Goal: Task Accomplishment & Management: Use online tool/utility

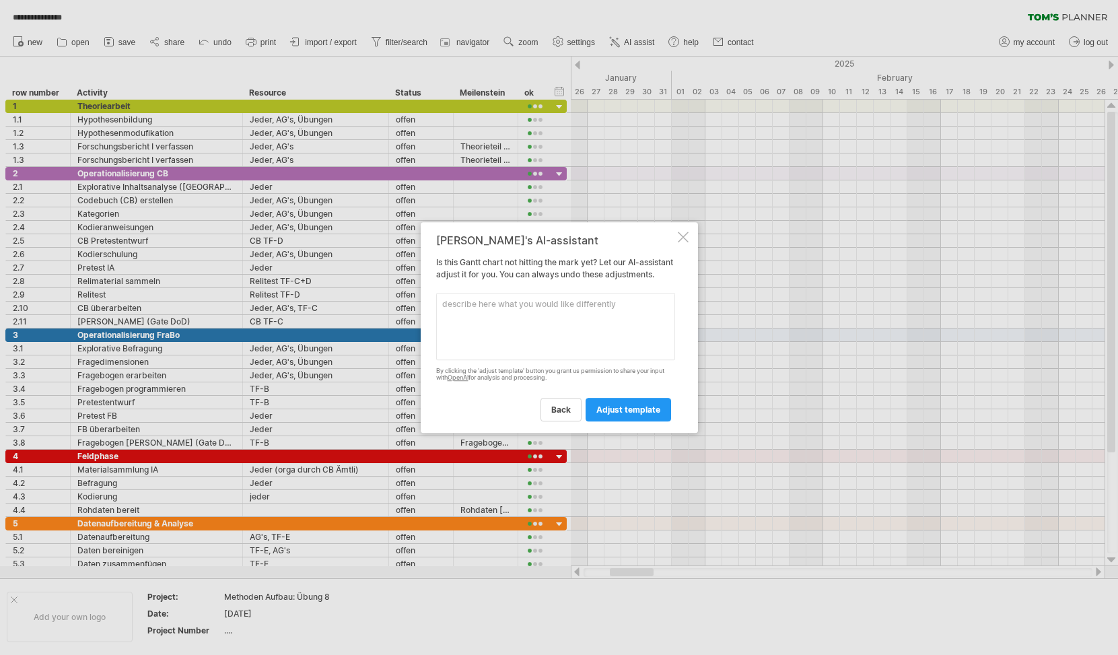
click at [529, 342] on textarea at bounding box center [555, 326] width 239 height 67
type textarea "I want my dates in the [PERSON_NAME]-timeline to be named correctly and be the …"
click at [592, 411] on link "adjust template" at bounding box center [628, 410] width 85 height 24
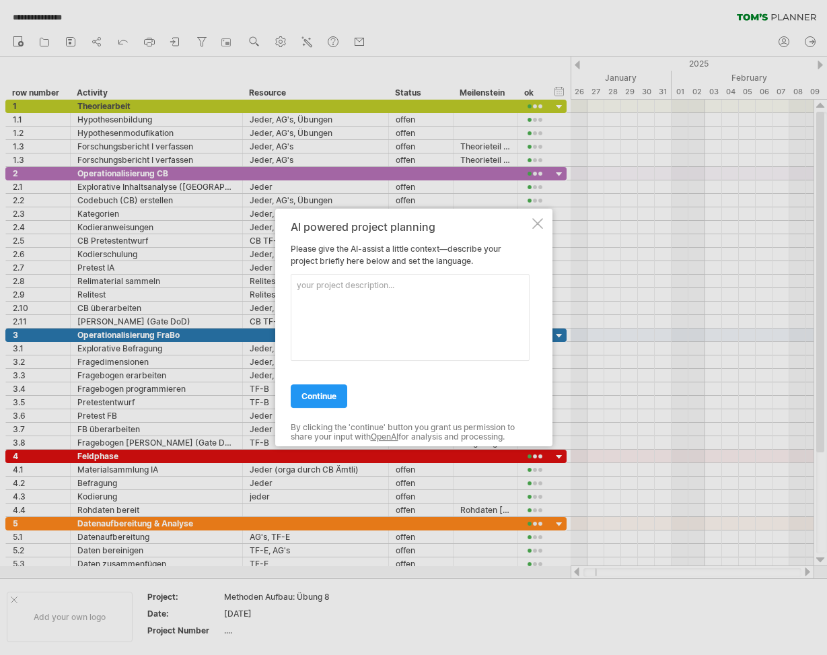
click at [540, 229] on div "AI powered project planning Please give the AI-assist a little context—describe…" at bounding box center [413, 328] width 277 height 238
click at [538, 226] on div at bounding box center [537, 223] width 11 height 11
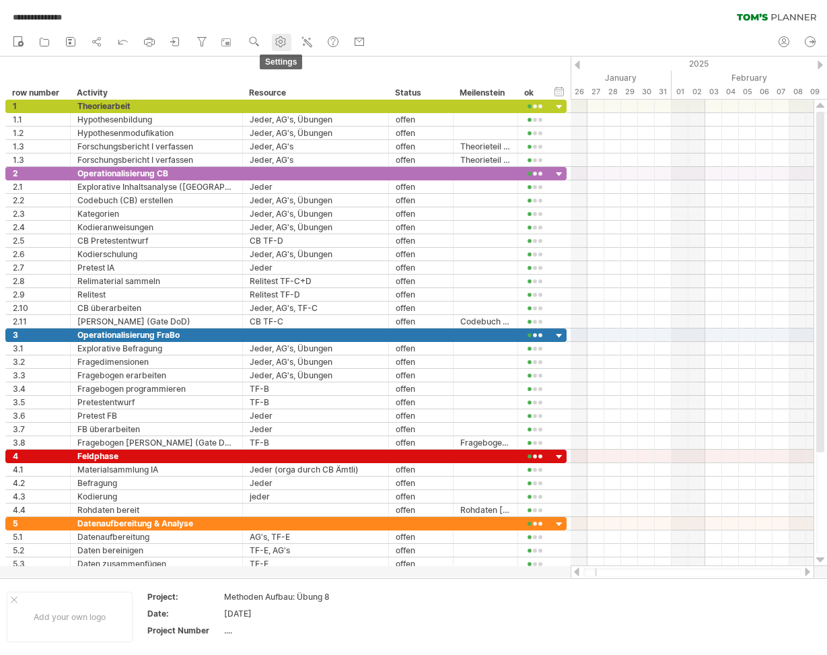
click at [286, 40] on icon at bounding box center [281, 42] width 10 height 10
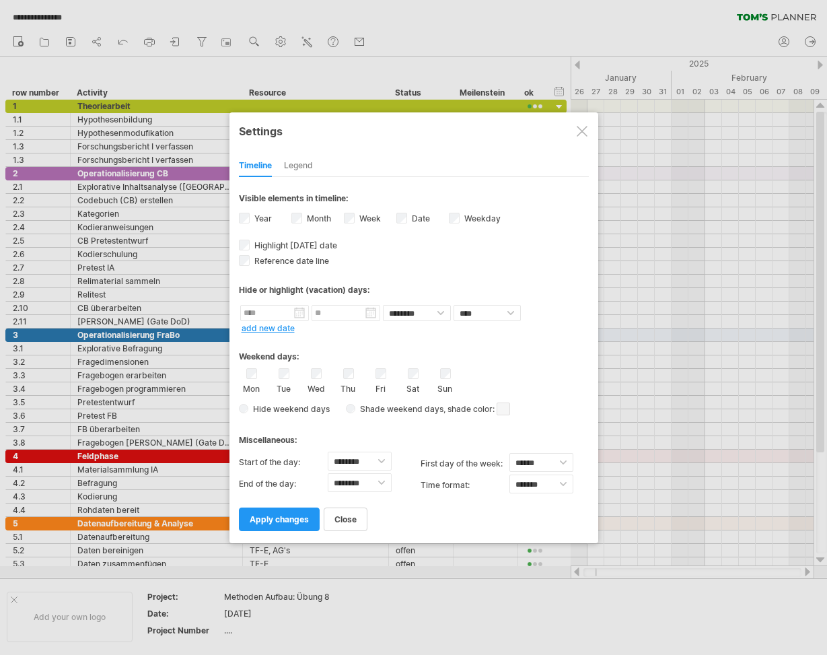
click at [241, 61] on div at bounding box center [413, 327] width 827 height 655
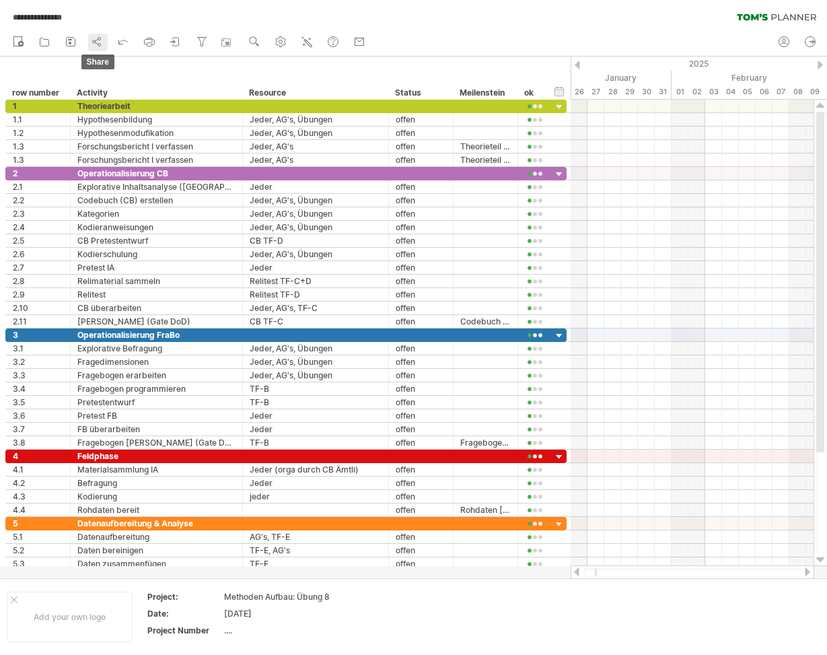
click at [94, 42] on icon at bounding box center [96, 41] width 13 height 13
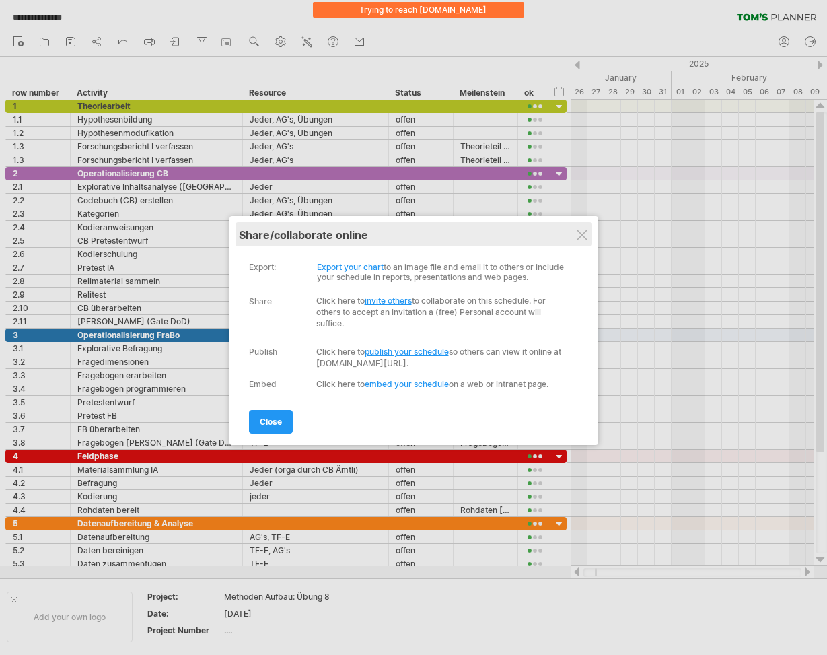
click at [588, 238] on div "My schedules share/collaborate online" at bounding box center [414, 234] width 350 height 24
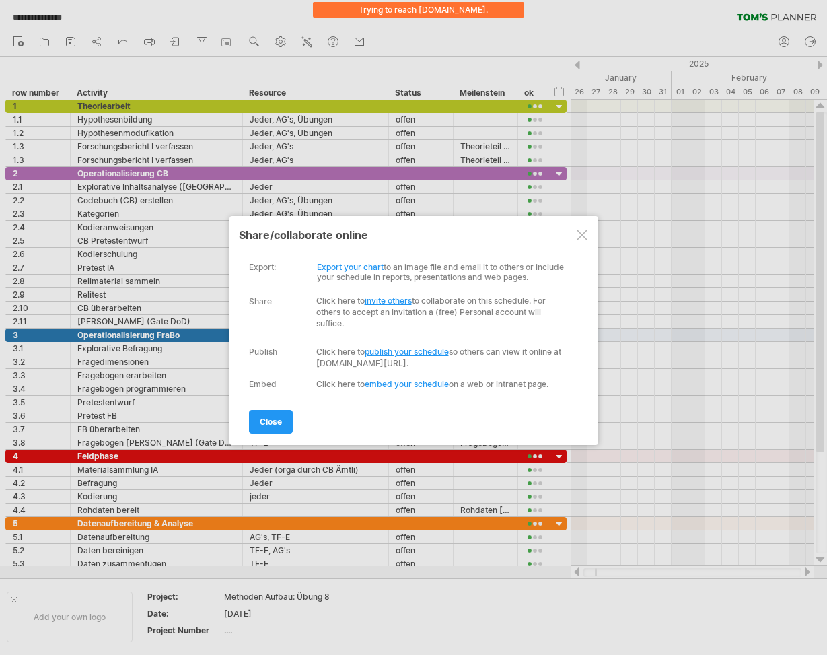
click at [579, 236] on div at bounding box center [582, 234] width 11 height 11
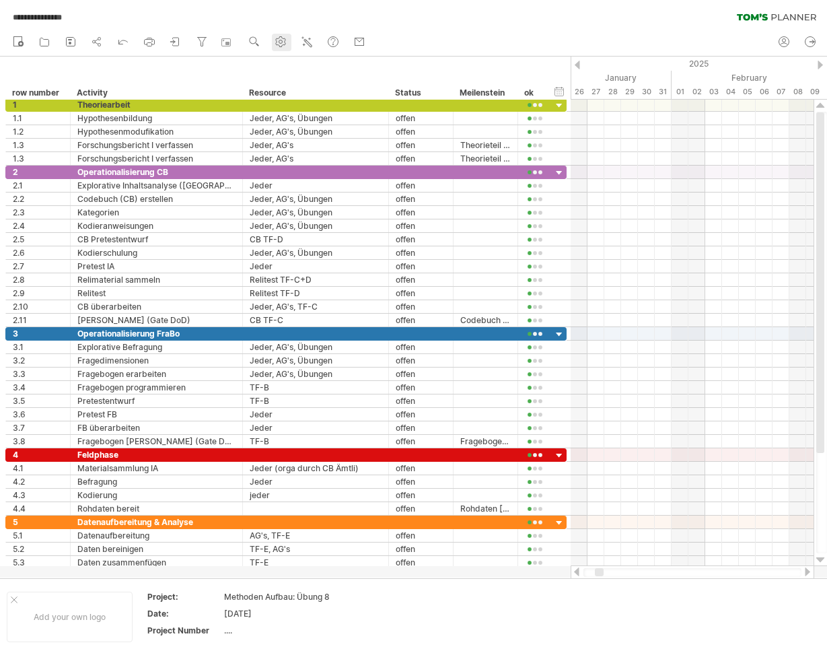
click at [285, 37] on use at bounding box center [280, 41] width 13 height 13
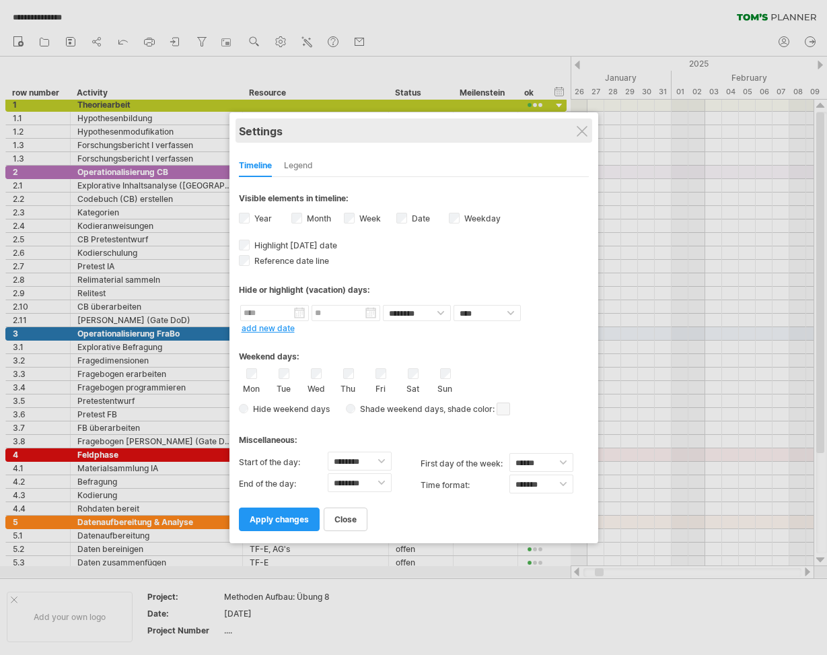
click at [584, 125] on div "Settings" at bounding box center [414, 130] width 350 height 24
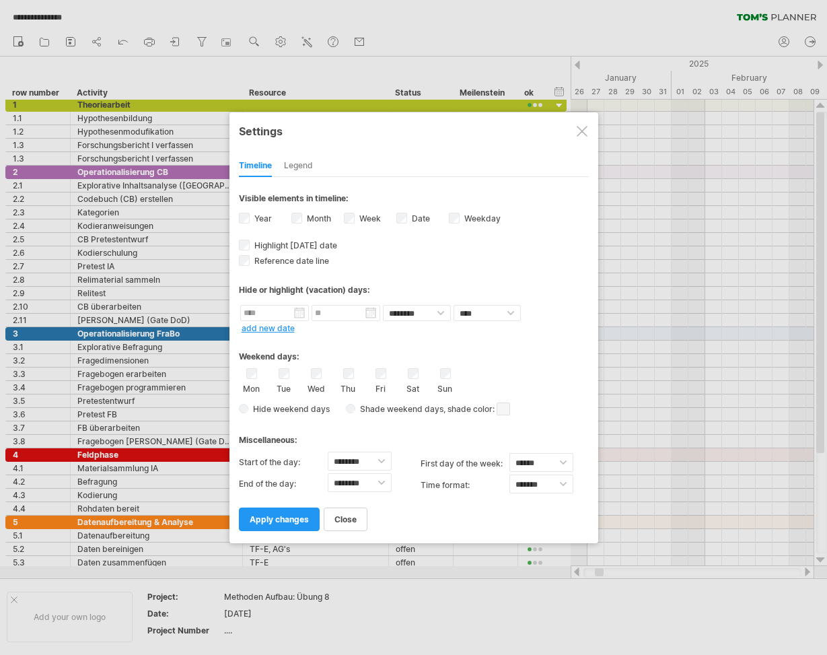
click at [581, 127] on div at bounding box center [582, 131] width 11 height 11
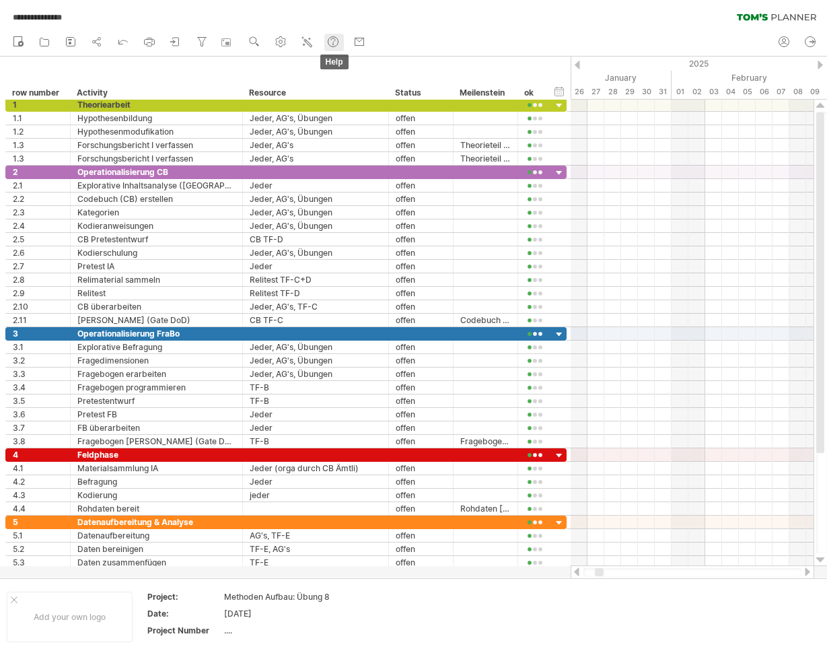
click at [340, 44] on use at bounding box center [332, 41] width 13 height 13
click at [263, 40] on link "zoom" at bounding box center [256, 42] width 20 height 17
click at [300, 99] on div "Day" at bounding box center [307, 101] width 75 height 22
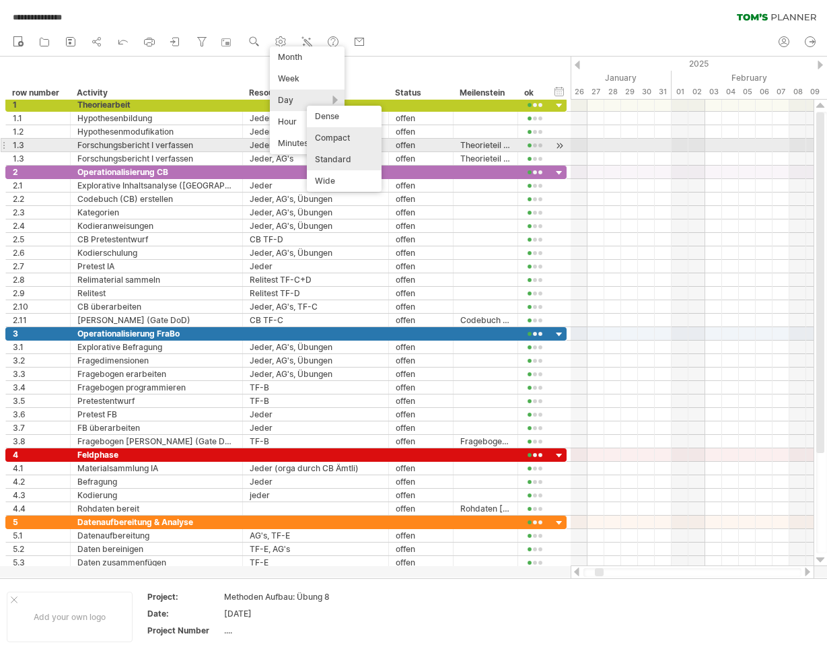
click at [335, 142] on div "Compact" at bounding box center [344, 138] width 75 height 22
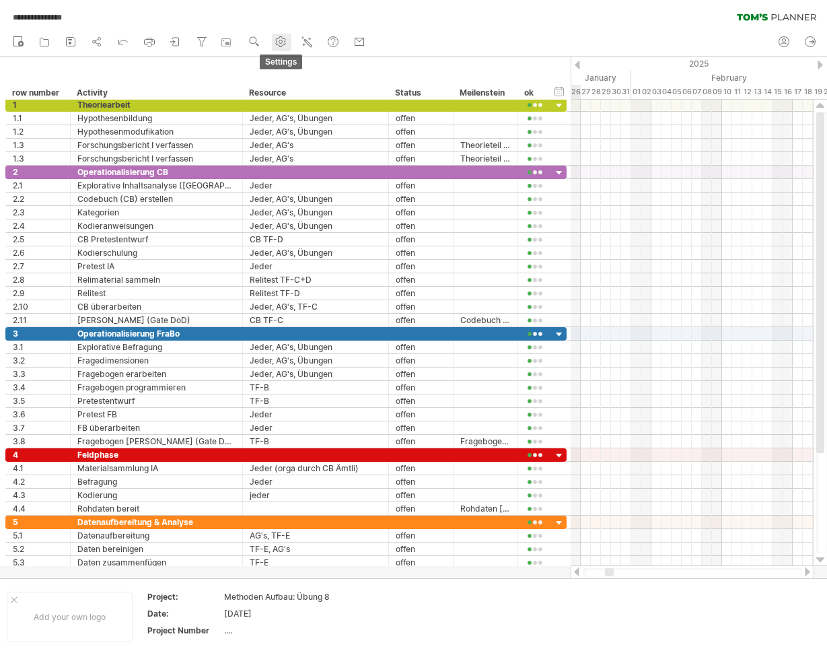
click at [278, 38] on icon at bounding box center [281, 42] width 10 height 10
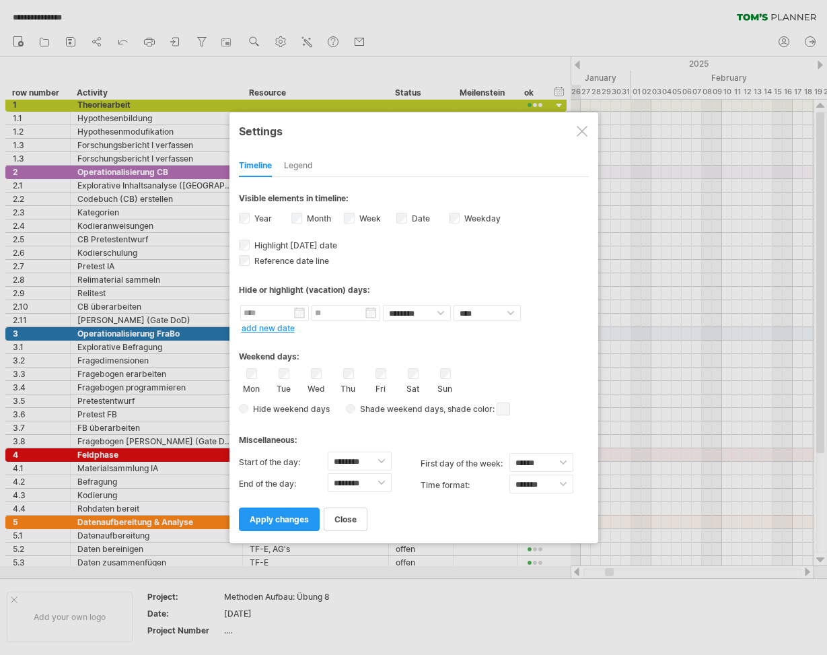
click at [582, 136] on div at bounding box center [582, 131] width 11 height 11
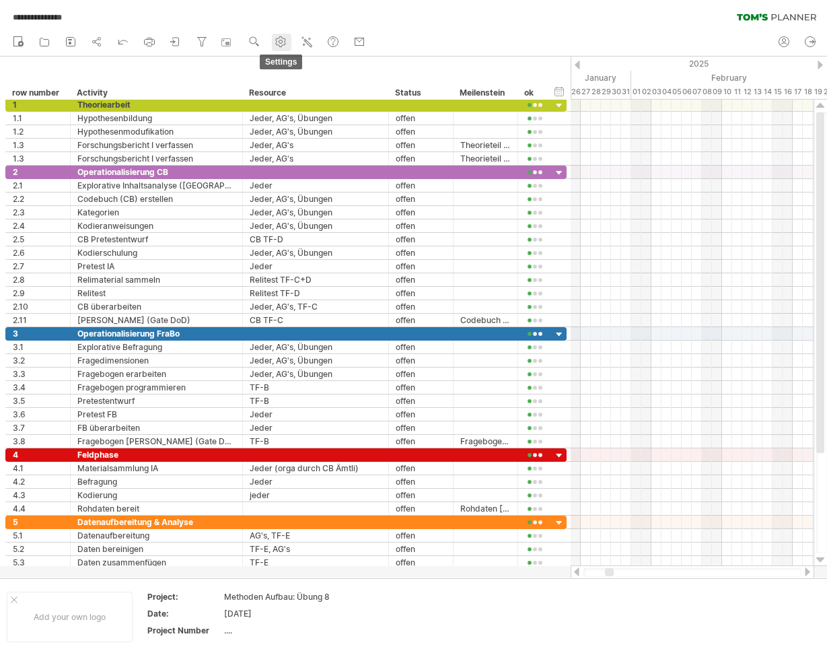
click at [273, 40] on link "settings" at bounding box center [282, 42] width 20 height 17
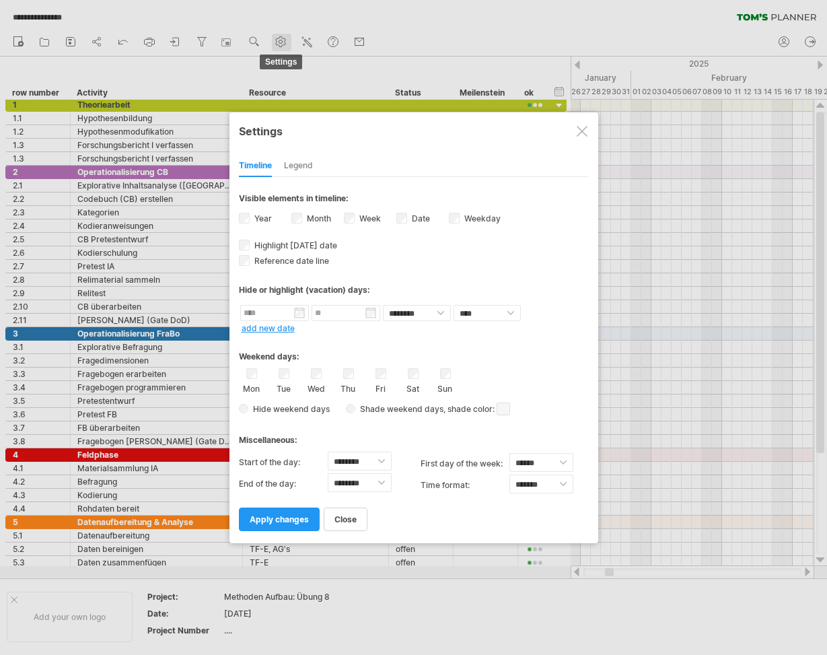
click at [273, 40] on div at bounding box center [413, 327] width 827 height 655
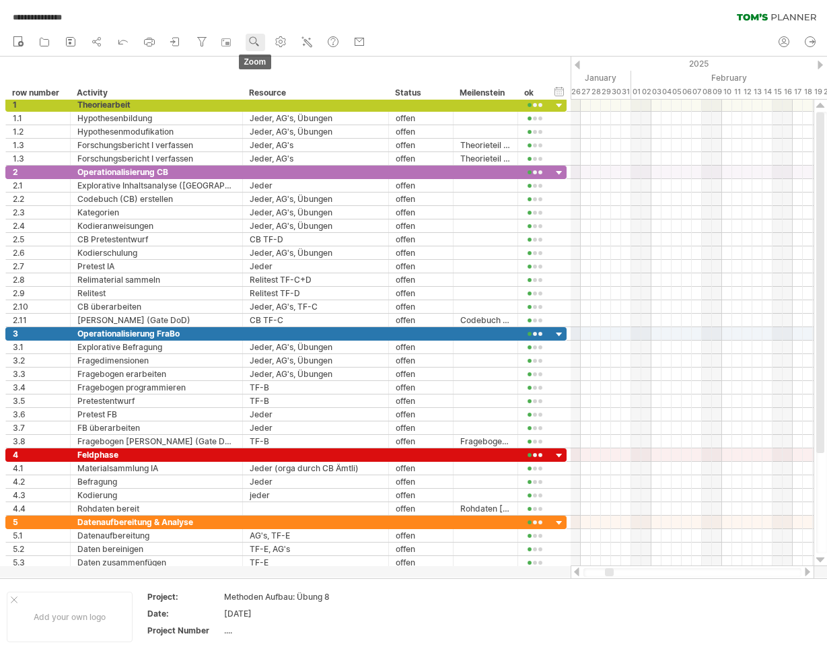
click at [255, 40] on use at bounding box center [254, 41] width 13 height 13
click at [345, 102] on div at bounding box center [316, 104] width 132 height 13
click at [254, 43] on use at bounding box center [254, 41] width 13 height 13
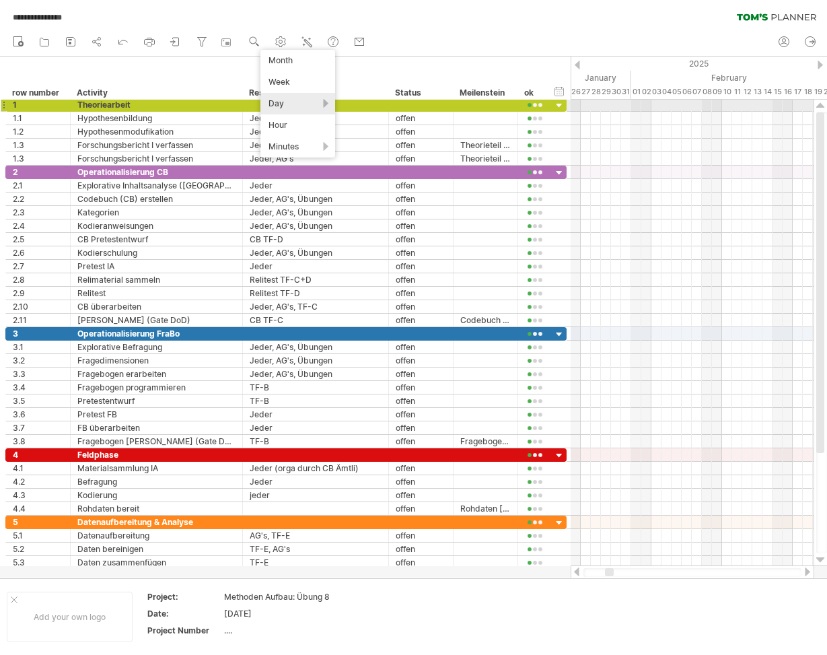
click at [299, 104] on div "Day" at bounding box center [297, 104] width 75 height 22
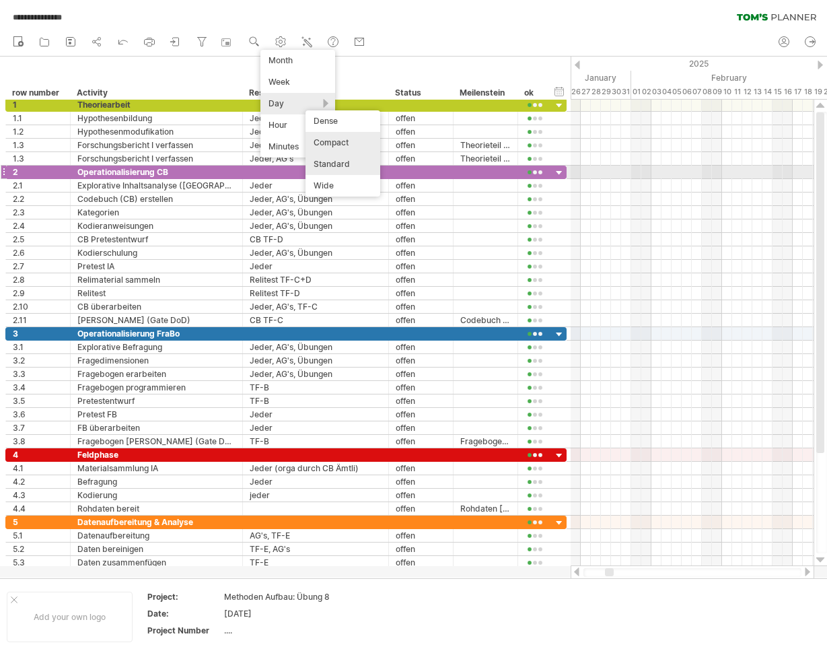
click at [331, 166] on div "Standard" at bounding box center [343, 164] width 75 height 22
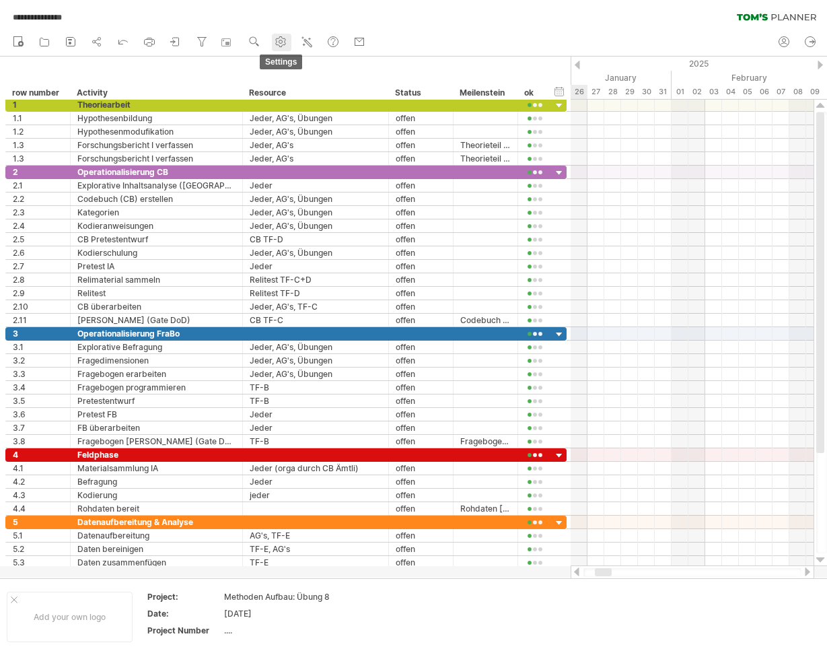
click at [279, 43] on use at bounding box center [280, 41] width 13 height 13
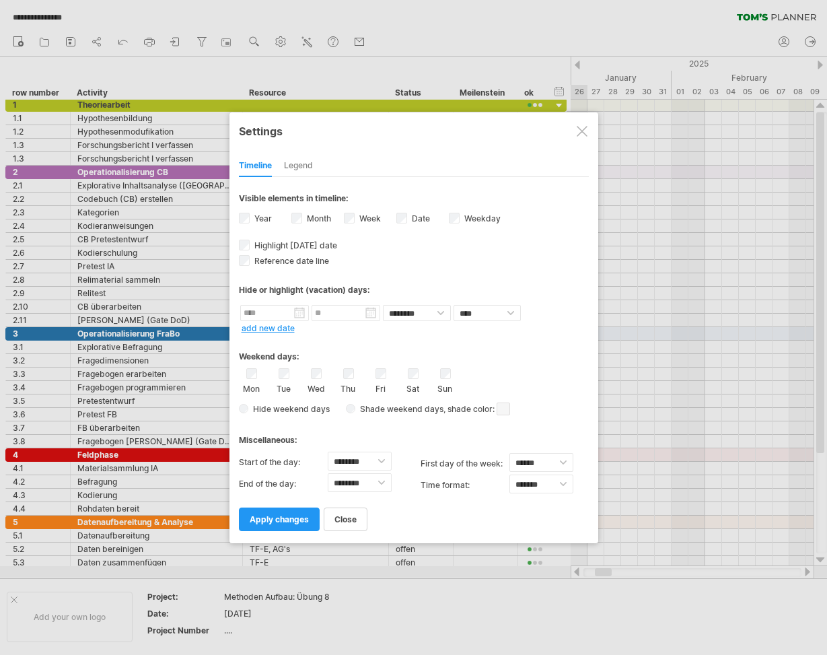
click at [265, 46] on div at bounding box center [413, 327] width 827 height 655
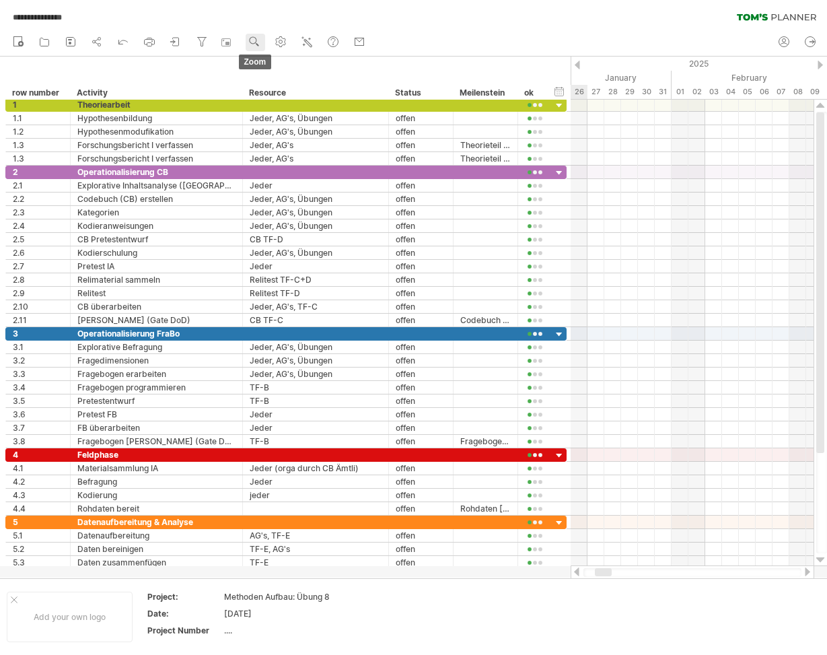
click at [253, 45] on use at bounding box center [254, 41] width 13 height 13
click at [284, 83] on div "Week" at bounding box center [297, 84] width 75 height 22
click at [254, 40] on use at bounding box center [254, 41] width 13 height 13
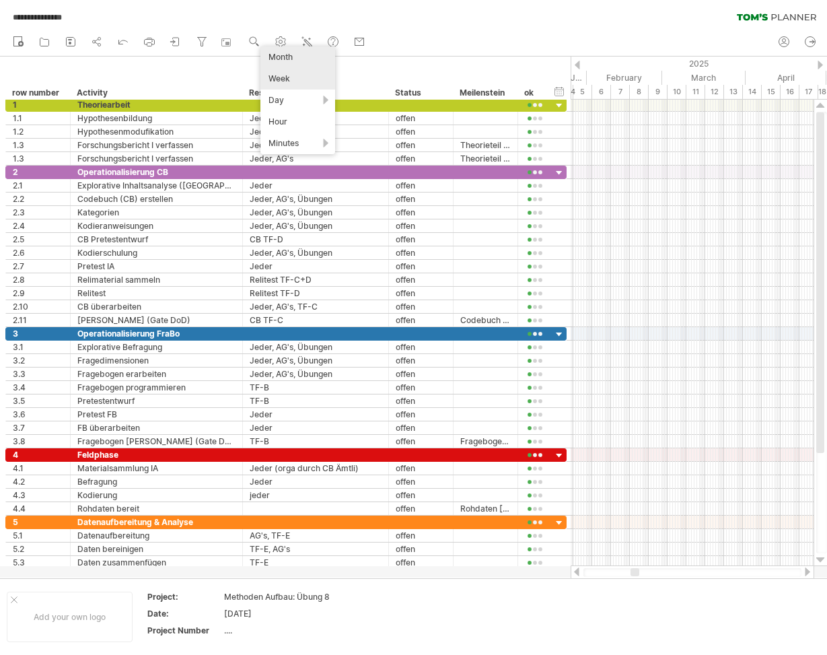
click at [291, 50] on div "Month" at bounding box center [297, 57] width 75 height 22
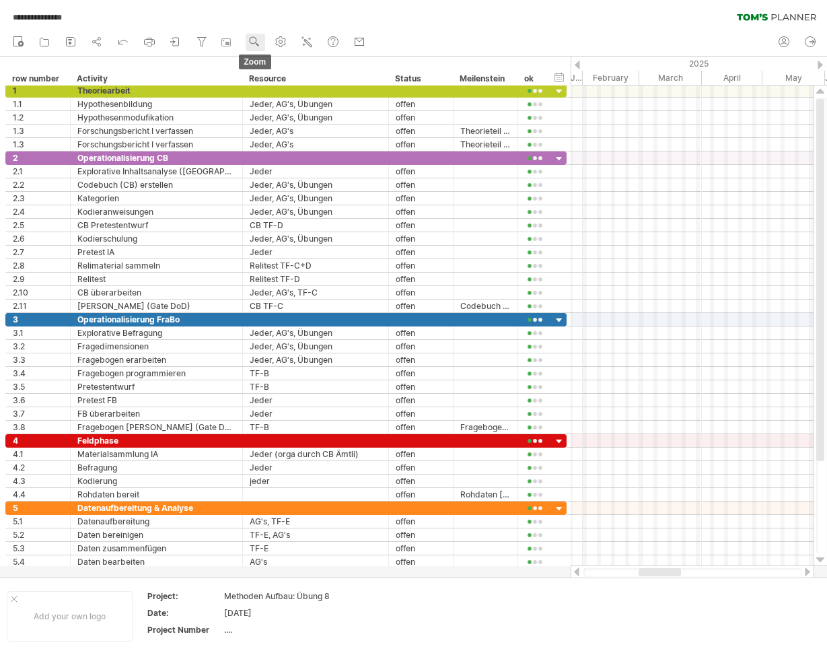
click at [257, 41] on circle at bounding box center [252, 40] width 9 height 9
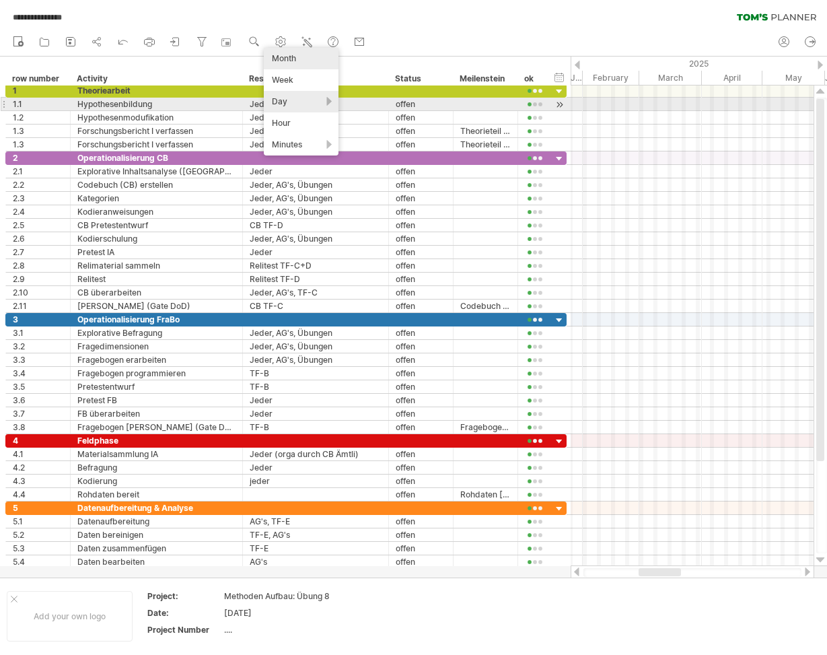
click at [287, 109] on div "Day" at bounding box center [301, 102] width 75 height 22
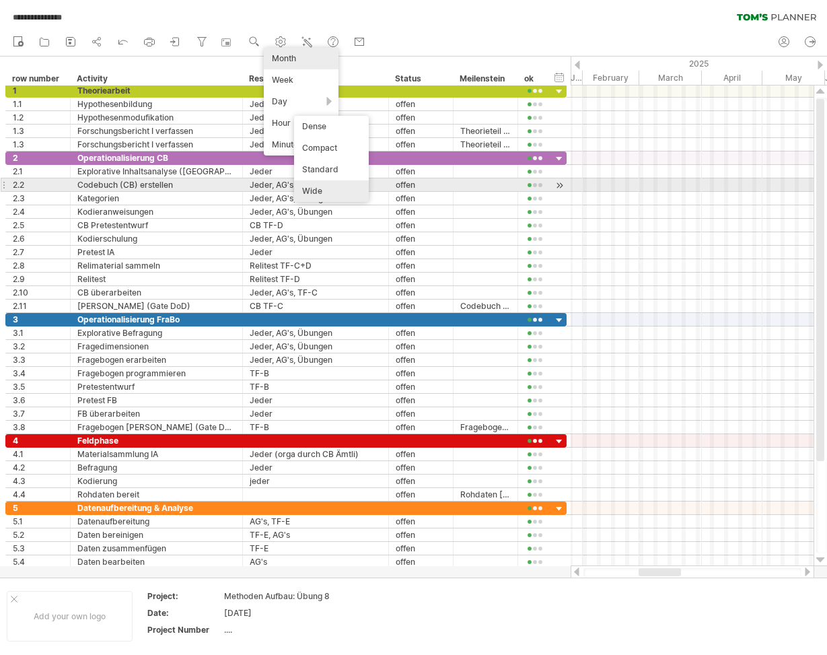
click at [318, 183] on div "Wide" at bounding box center [331, 191] width 75 height 22
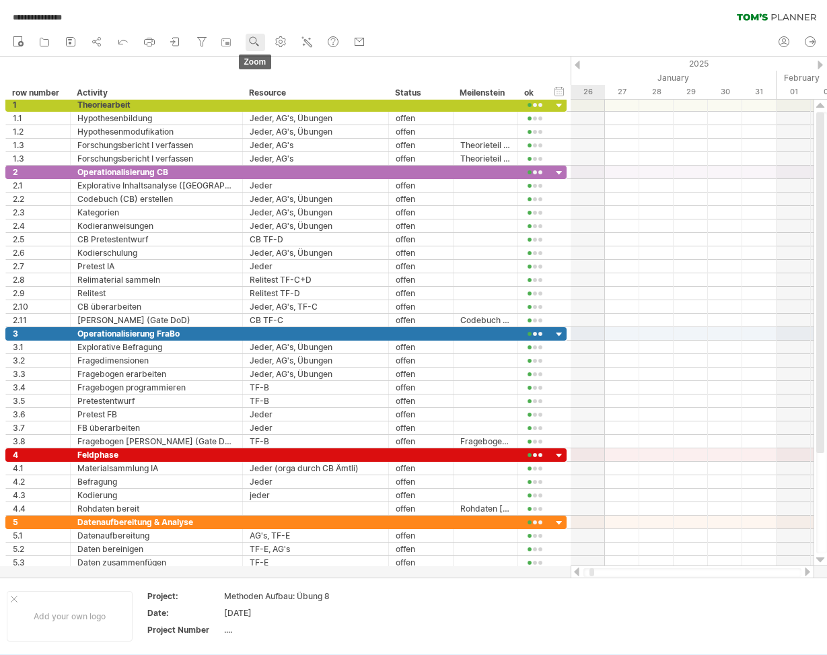
click at [252, 40] on use at bounding box center [254, 41] width 13 height 13
click at [297, 98] on div "Day" at bounding box center [295, 101] width 75 height 22
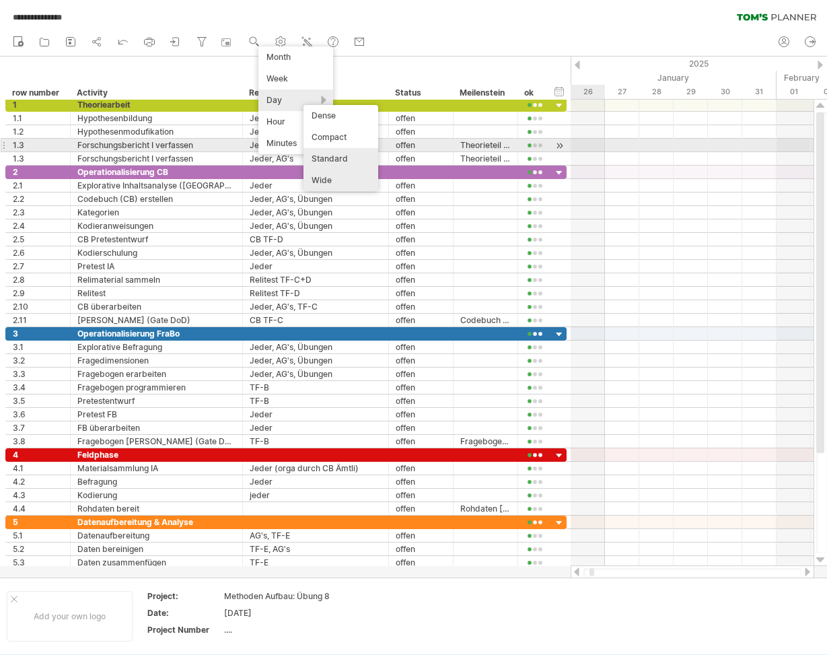
click at [348, 151] on div "Standard" at bounding box center [341, 159] width 75 height 22
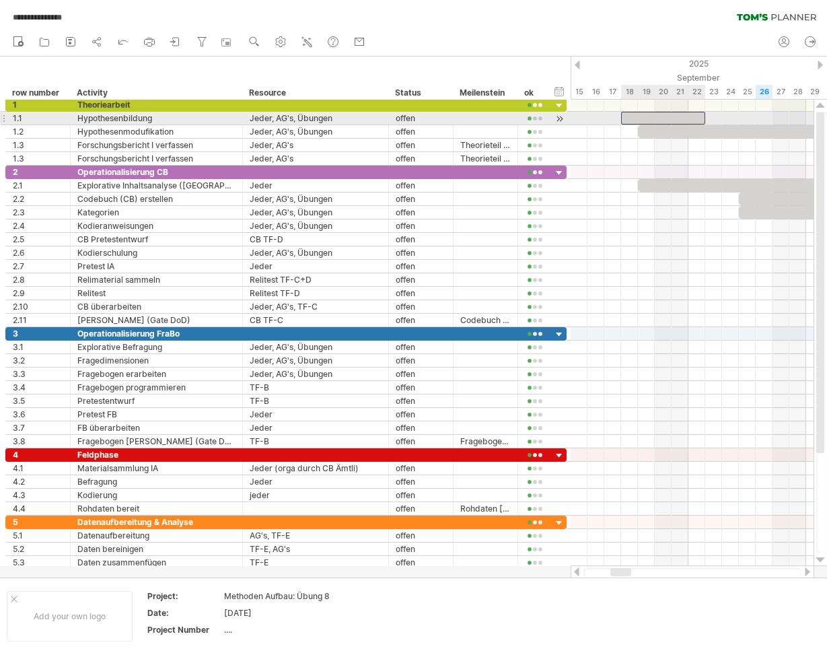
click at [651, 118] on div at bounding box center [663, 118] width 84 height 13
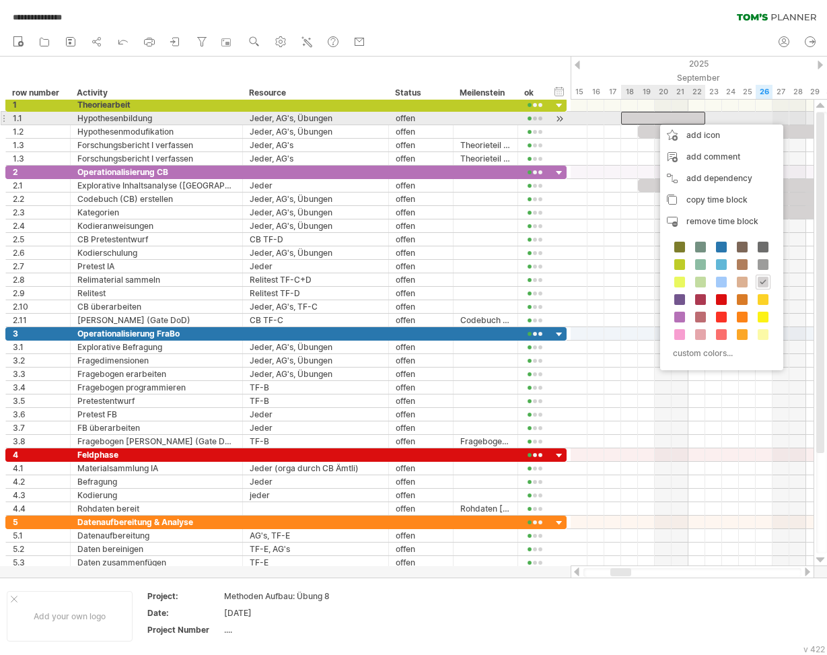
click at [653, 118] on div at bounding box center [663, 118] width 84 height 13
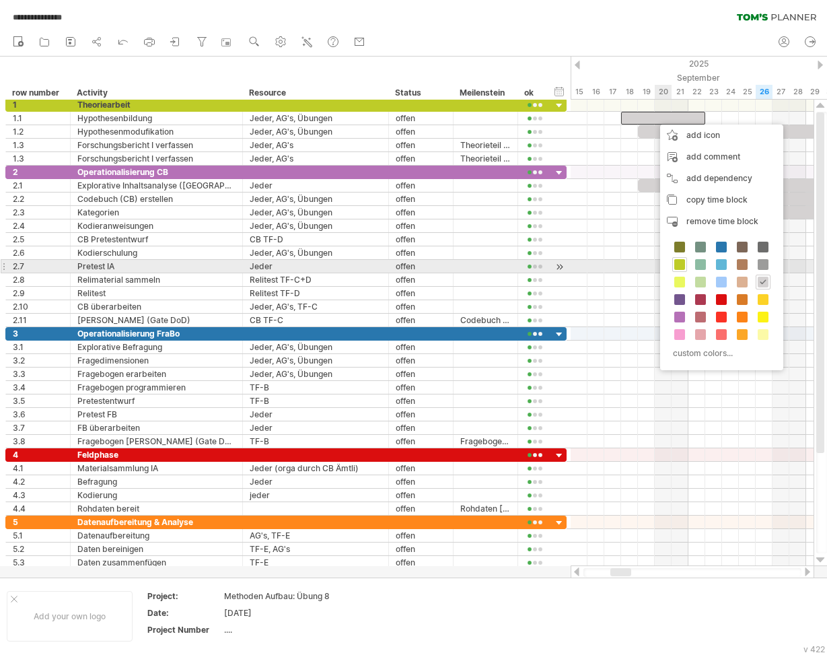
click at [679, 260] on span at bounding box center [679, 264] width 11 height 11
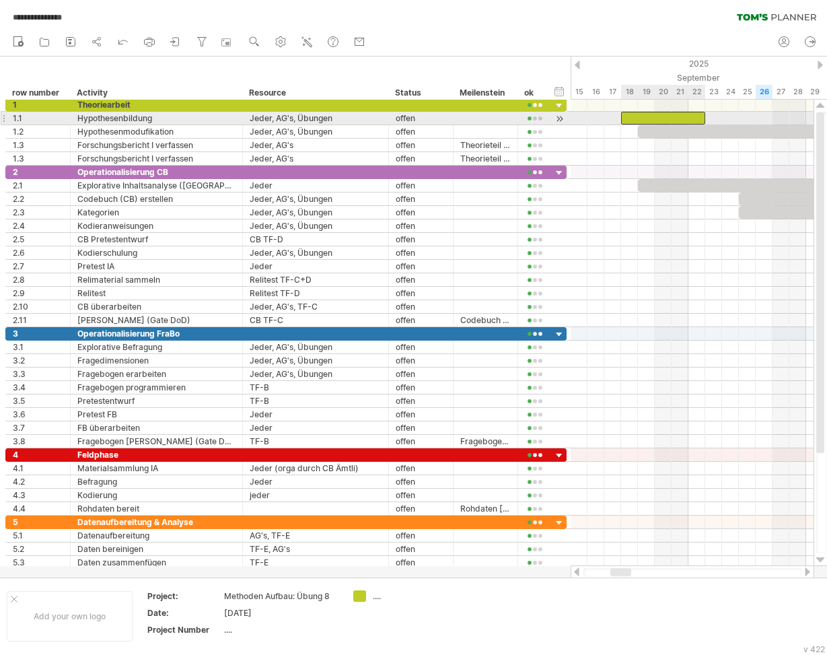
click at [668, 118] on div at bounding box center [663, 118] width 84 height 13
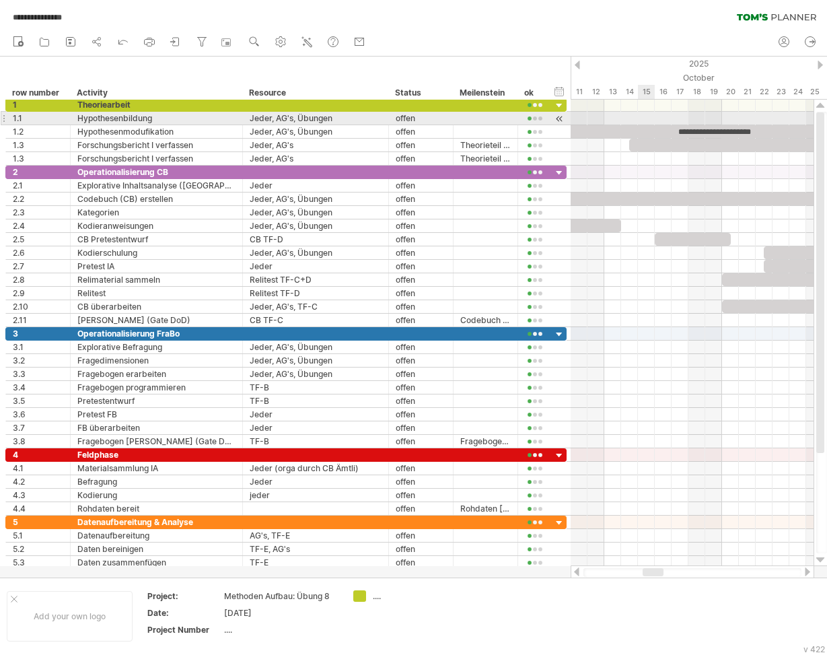
click at [638, 116] on div at bounding box center [692, 118] width 243 height 13
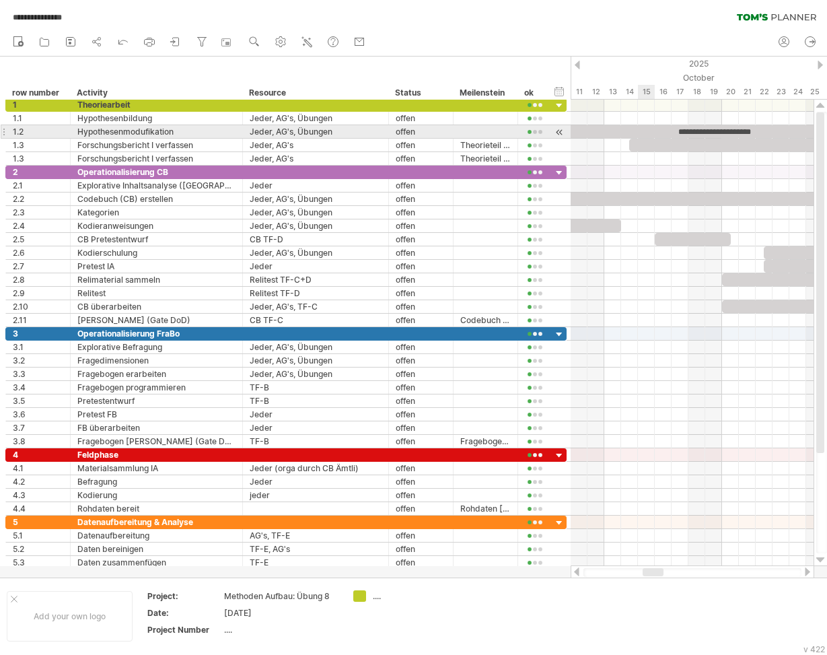
click at [638, 129] on div "**********" at bounding box center [714, 131] width 1026 height 13
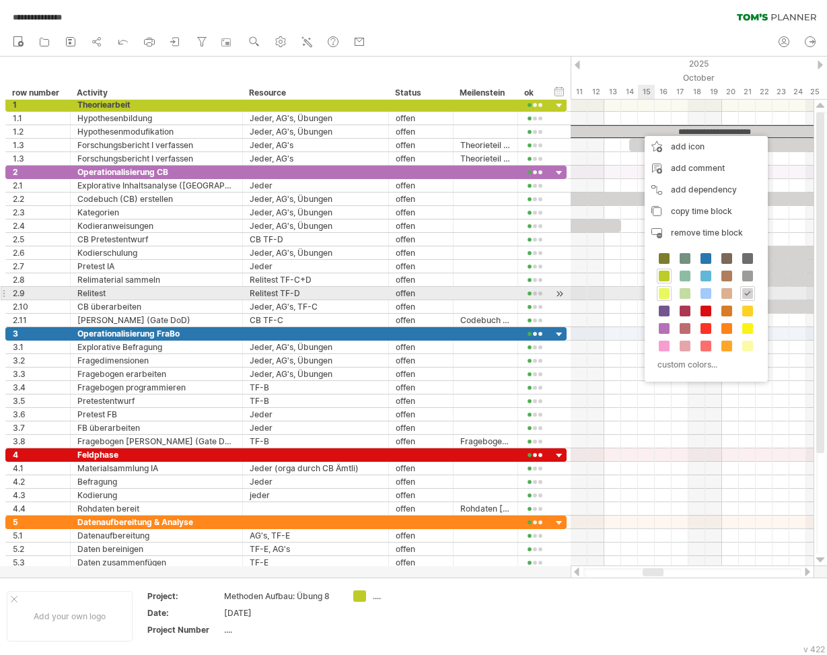
click at [663, 293] on span at bounding box center [664, 293] width 11 height 11
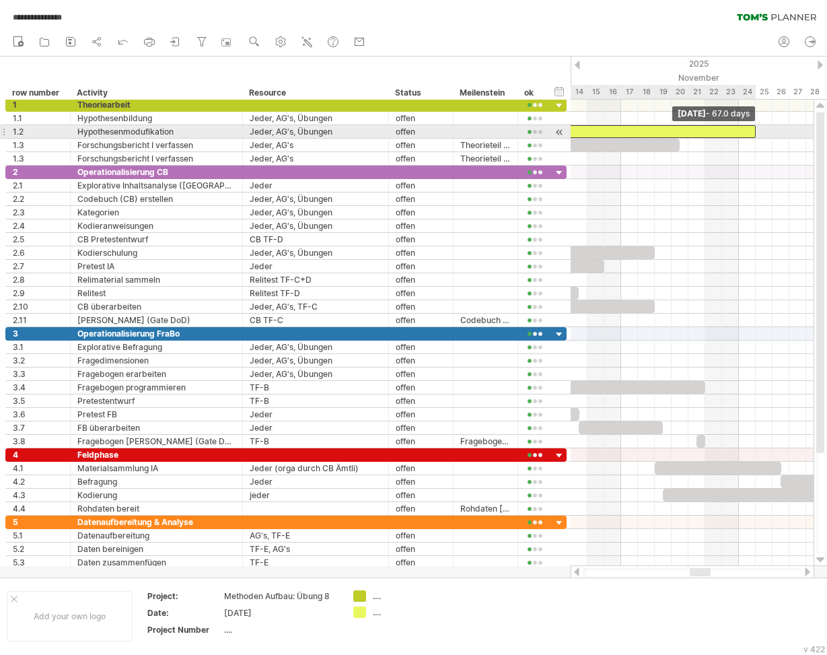
drag, startPoint x: 655, startPoint y: 129, endPoint x: 753, endPoint y: 131, distance: 98.3
click at [753, 131] on span at bounding box center [755, 131] width 5 height 13
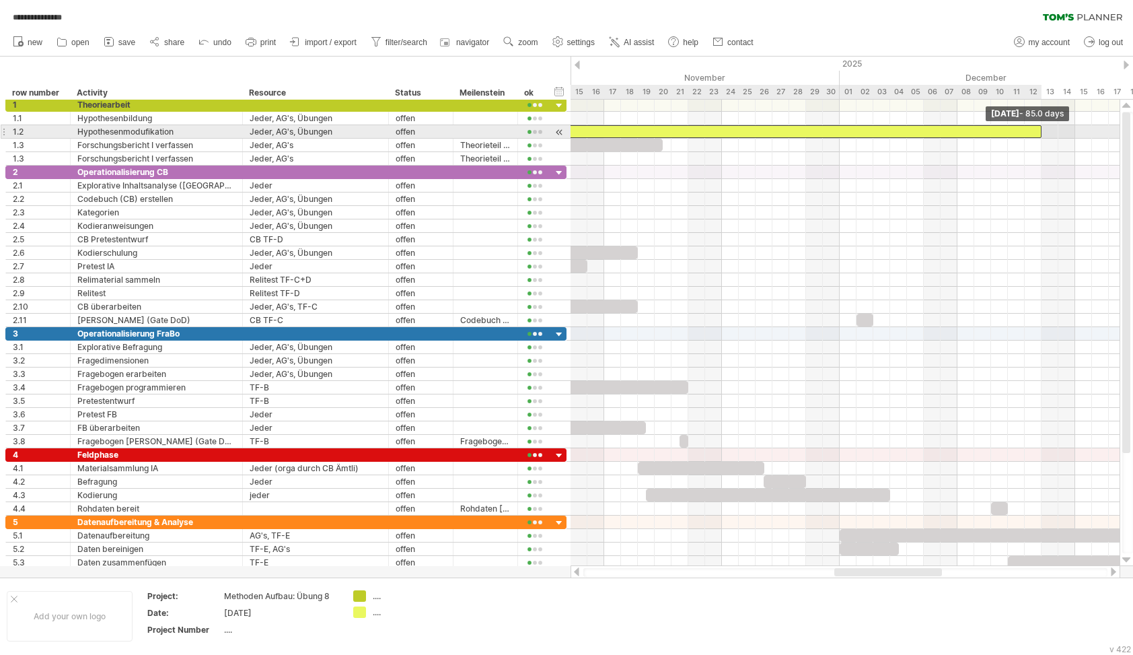
drag, startPoint x: 738, startPoint y: 133, endPoint x: 1042, endPoint y: 133, distance: 303.5
click at [1042, 133] on span at bounding box center [1041, 131] width 5 height 13
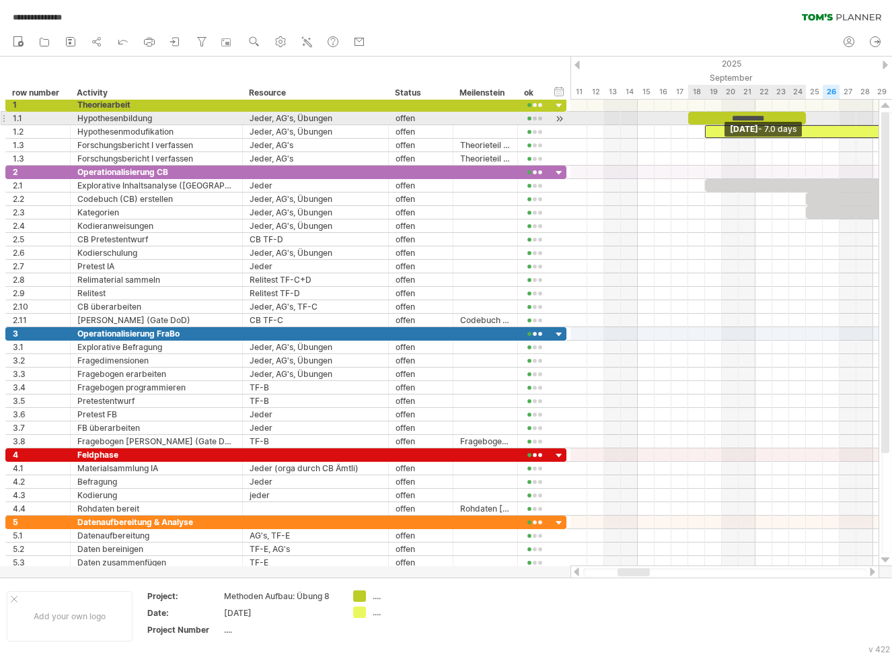
drag, startPoint x: 774, startPoint y: 118, endPoint x: 805, endPoint y: 118, distance: 31.0
click at [805, 118] on span at bounding box center [806, 118] width 5 height 13
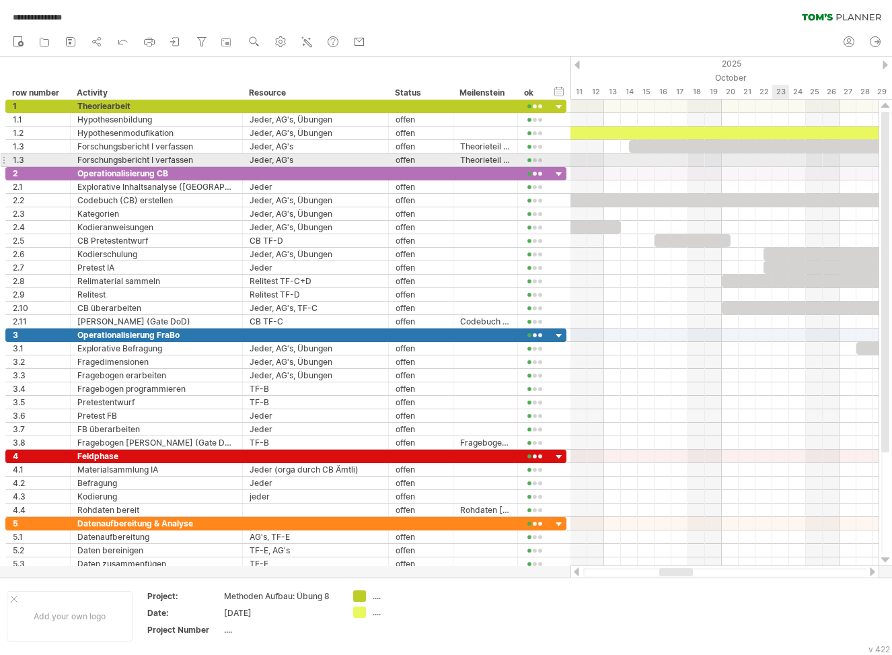
click at [775, 166] on div at bounding box center [725, 159] width 308 height 13
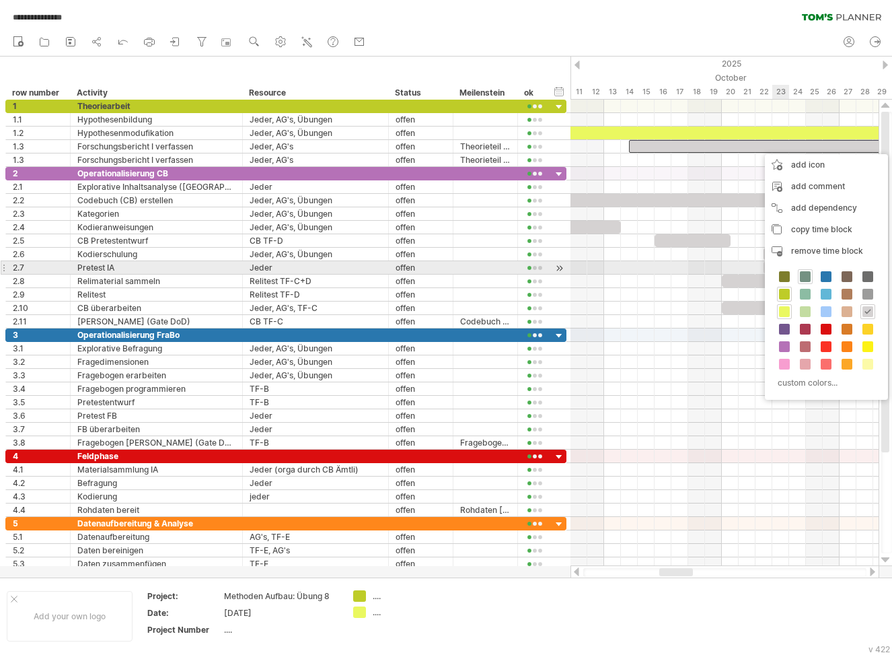
click at [808, 273] on span at bounding box center [805, 276] width 11 height 11
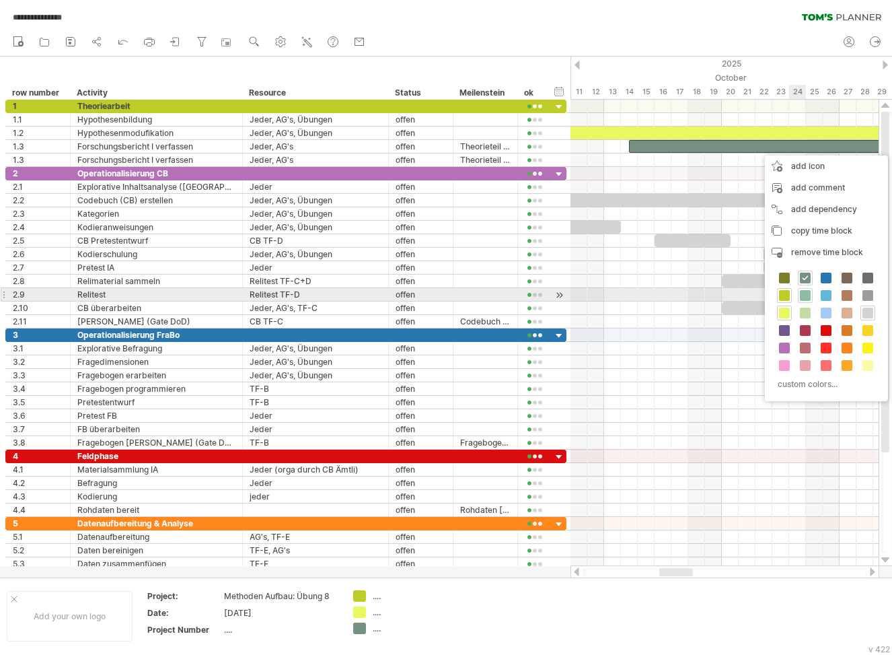
click at [806, 295] on span at bounding box center [805, 295] width 11 height 11
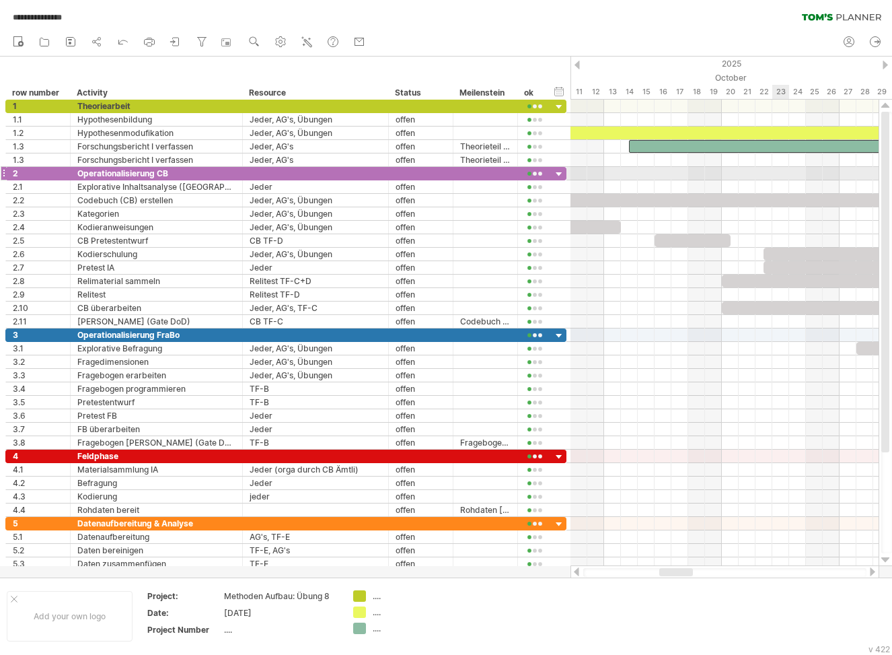
click at [789, 174] on div at bounding box center [725, 173] width 308 height 13
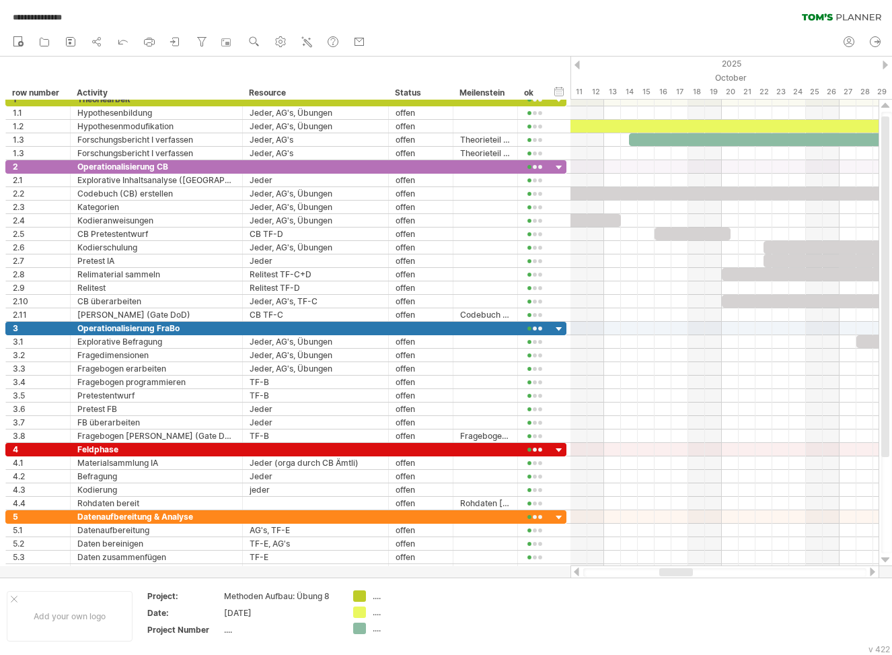
click at [575, 61] on div at bounding box center [577, 65] width 5 height 9
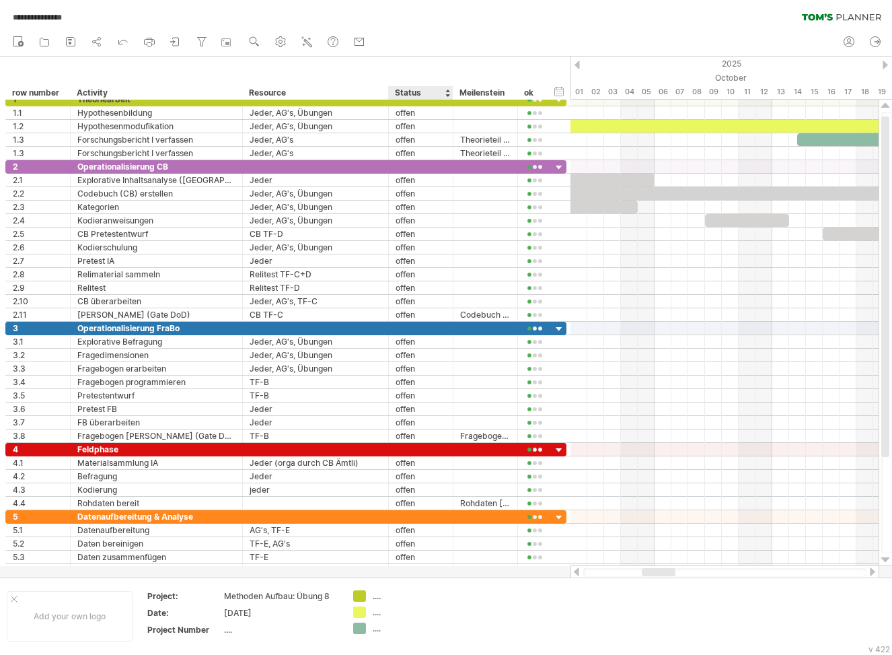
click at [419, 96] on div "Status" at bounding box center [420, 92] width 50 height 13
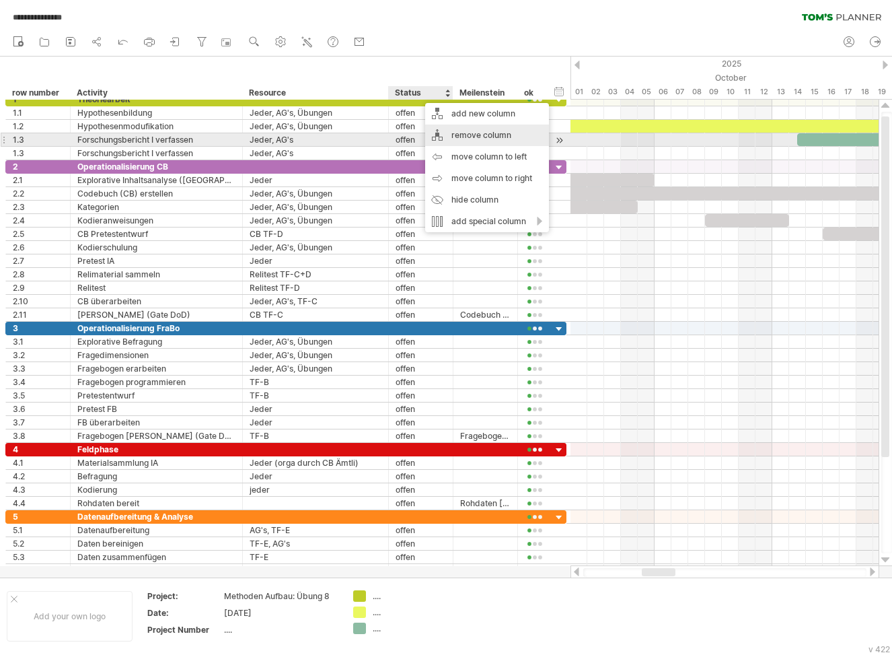
click at [468, 135] on div "remove column" at bounding box center [487, 136] width 124 height 22
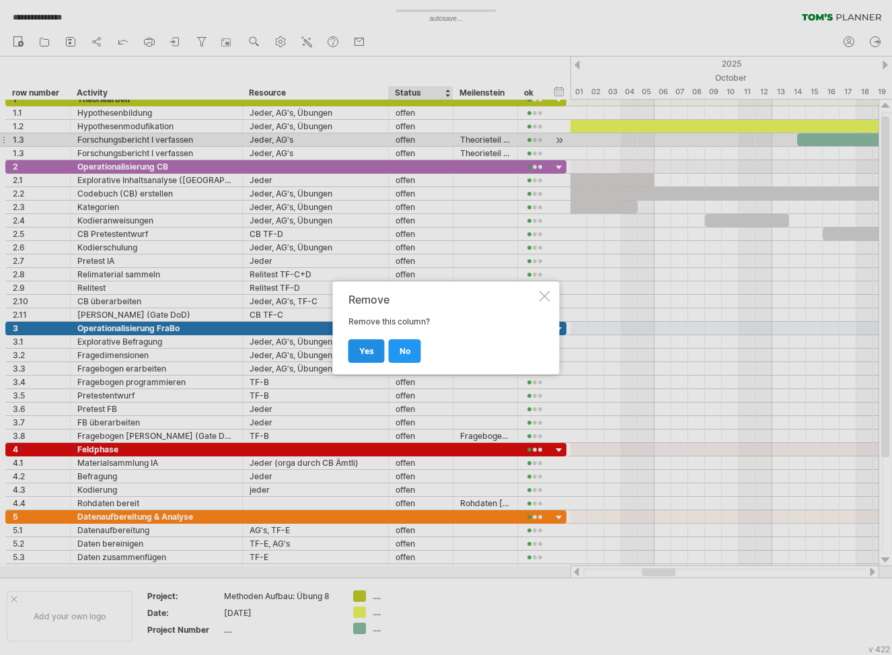
click at [367, 349] on span "yes" at bounding box center [366, 351] width 15 height 10
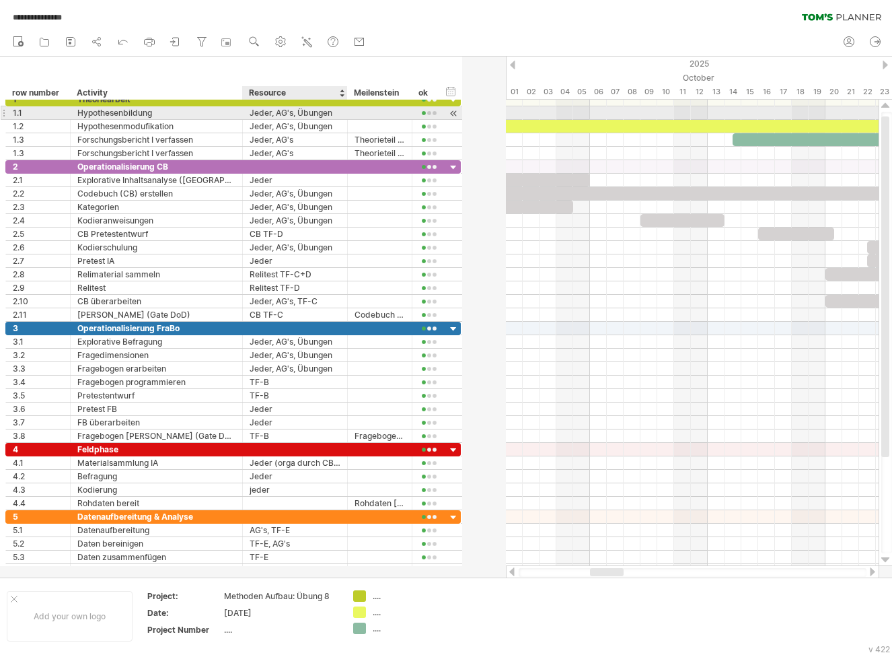
drag, startPoint x: 387, startPoint y: 112, endPoint x: 346, endPoint y: 112, distance: 41.1
click at [346, 112] on div at bounding box center [346, 112] width 7 height 13
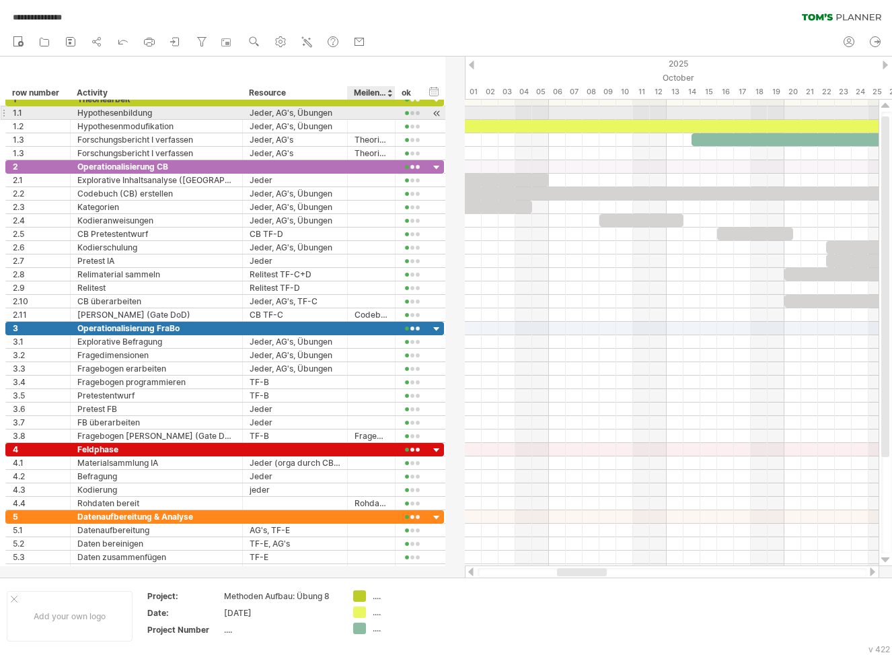
drag, startPoint x: 411, startPoint y: 112, endPoint x: 394, endPoint y: 113, distance: 16.8
click at [394, 113] on div at bounding box center [393, 112] width 7 height 13
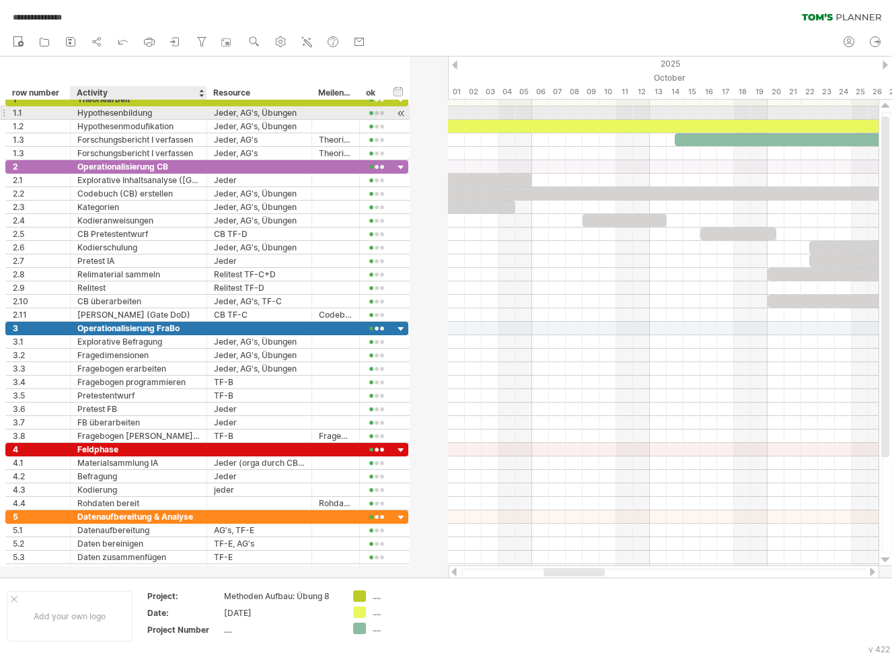
drag, startPoint x: 241, startPoint y: 116, endPoint x: 205, endPoint y: 116, distance: 36.3
click at [205, 116] on div at bounding box center [205, 112] width 7 height 13
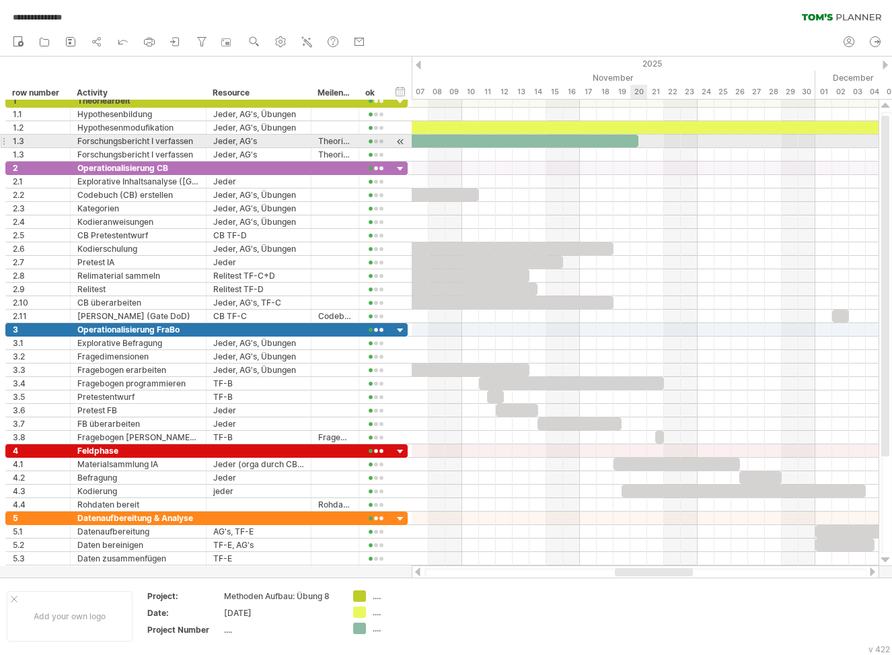
click at [635, 142] on div "Theorieteil Forschungsbericht I" at bounding box center [327, 141] width 623 height 13
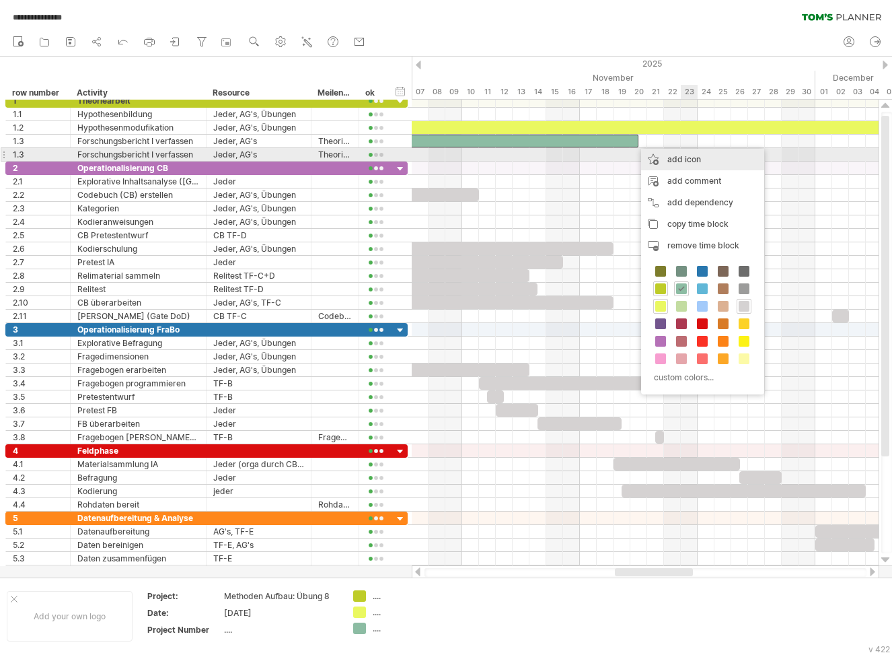
click at [694, 157] on div "add icon" at bounding box center [702, 160] width 123 height 22
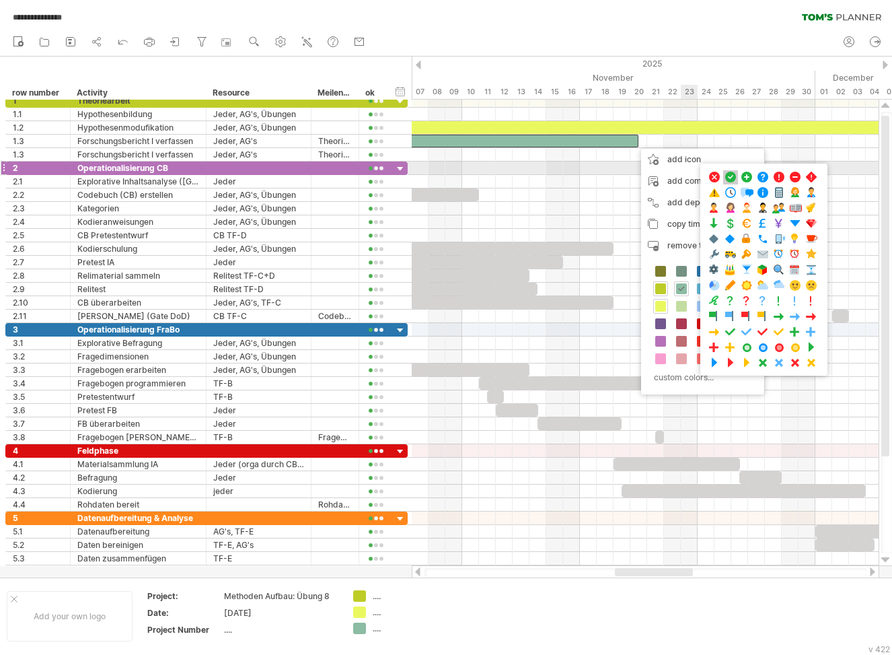
click at [732, 175] on span at bounding box center [730, 177] width 13 height 13
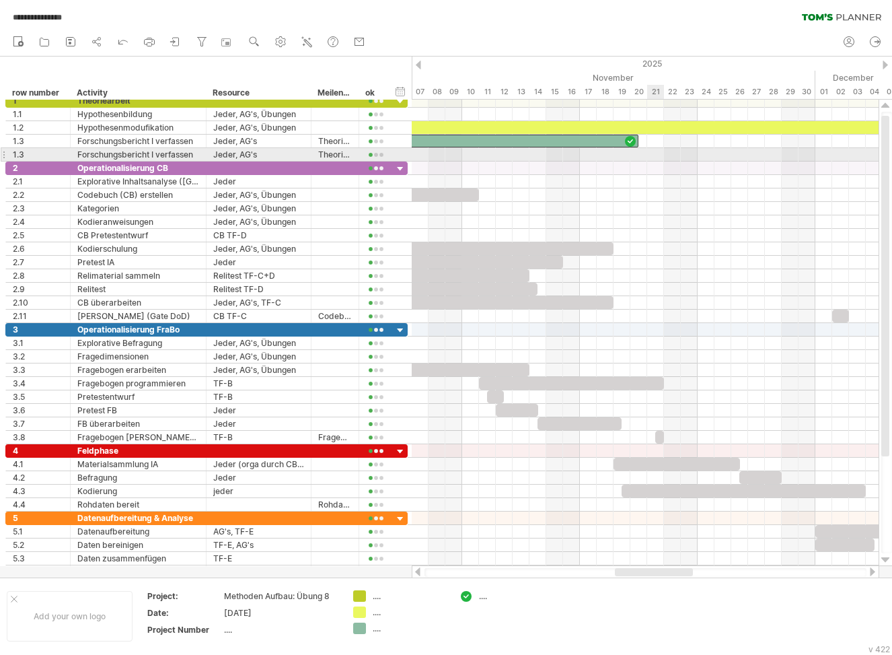
click at [647, 157] on div at bounding box center [645, 154] width 467 height 13
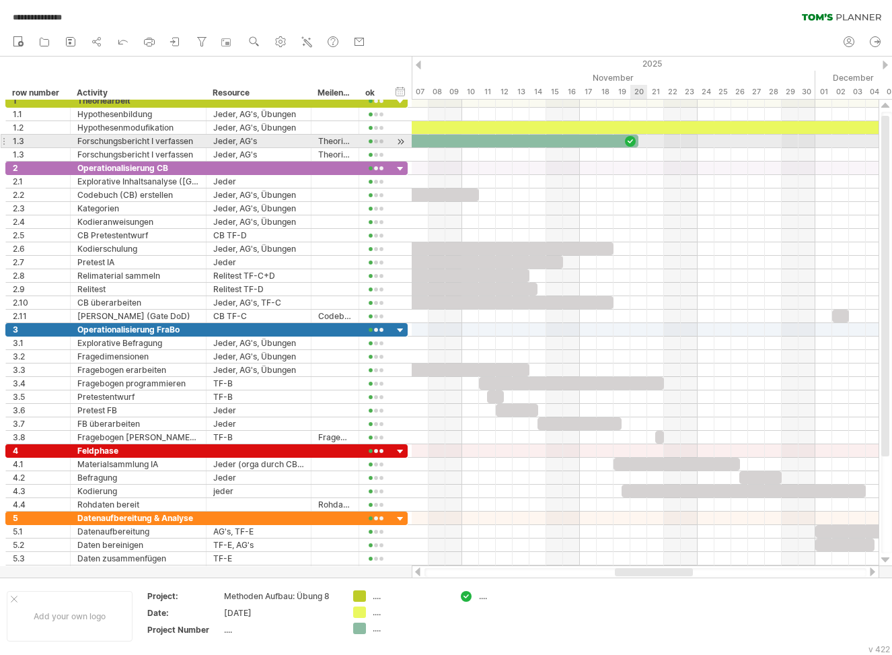
click at [642, 142] on div at bounding box center [645, 141] width 467 height 13
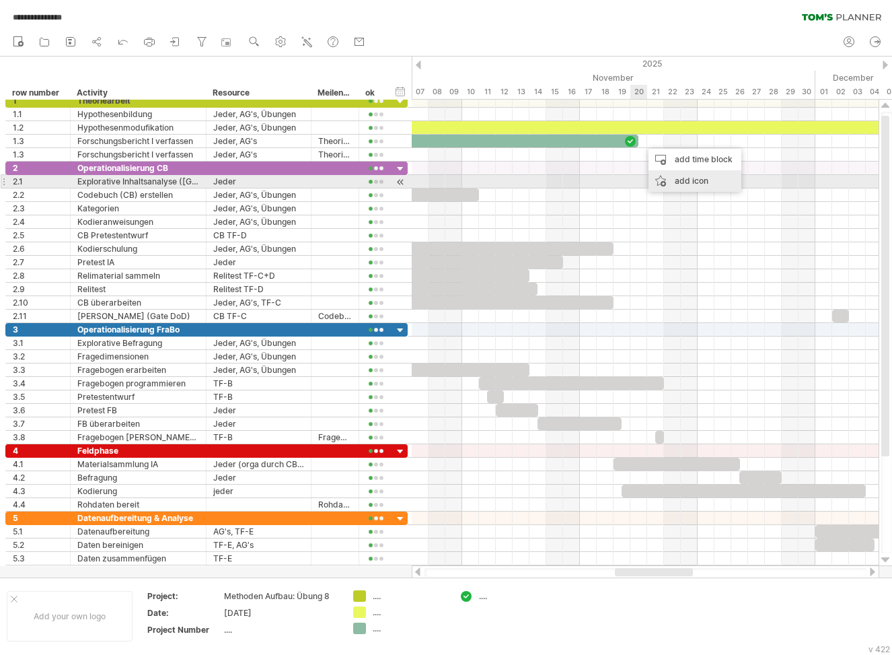
click at [686, 179] on div "add icon" at bounding box center [695, 181] width 93 height 22
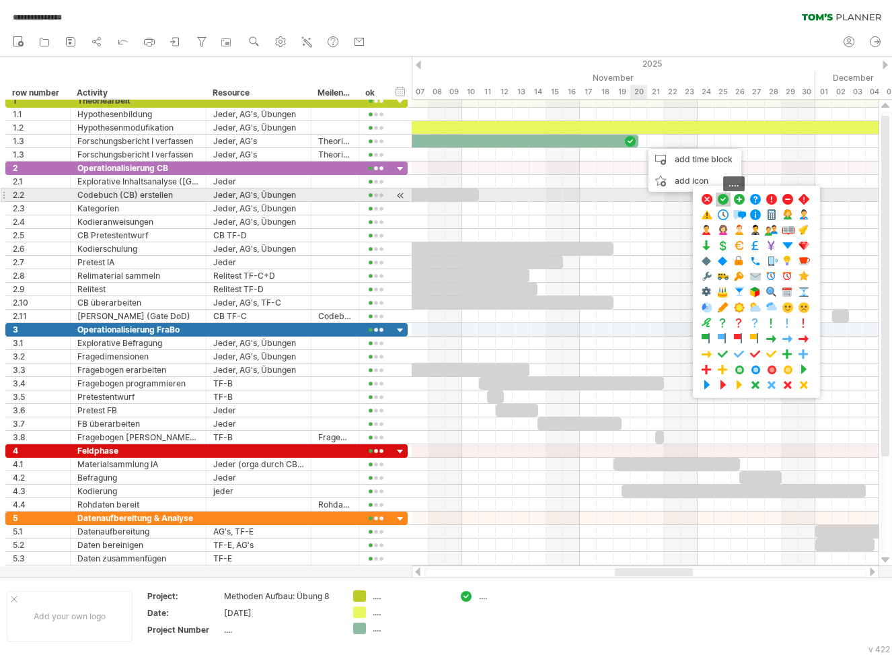
click at [723, 197] on span at bounding box center [723, 199] width 13 height 13
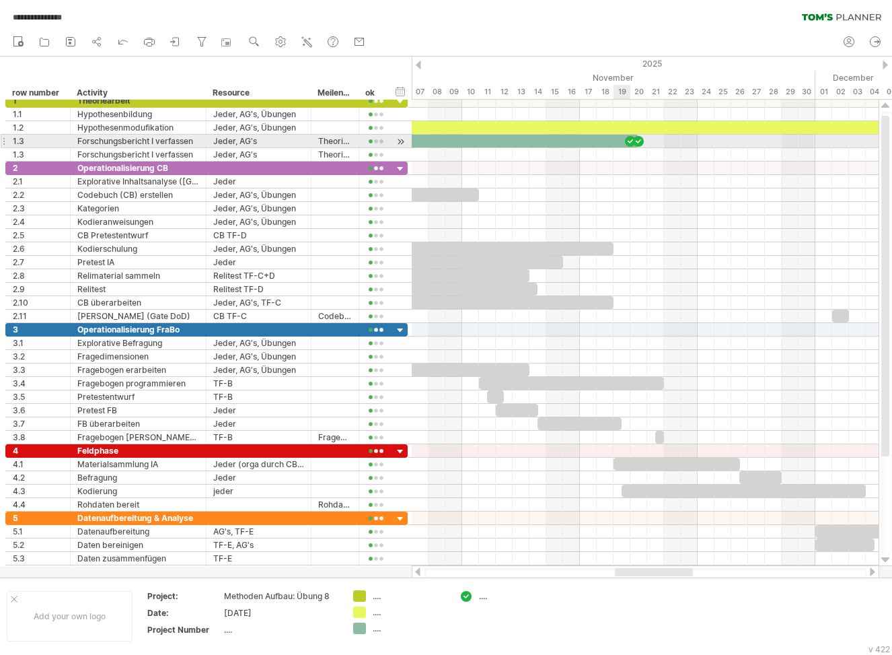
click at [630, 142] on div at bounding box center [630, 141] width 13 height 13
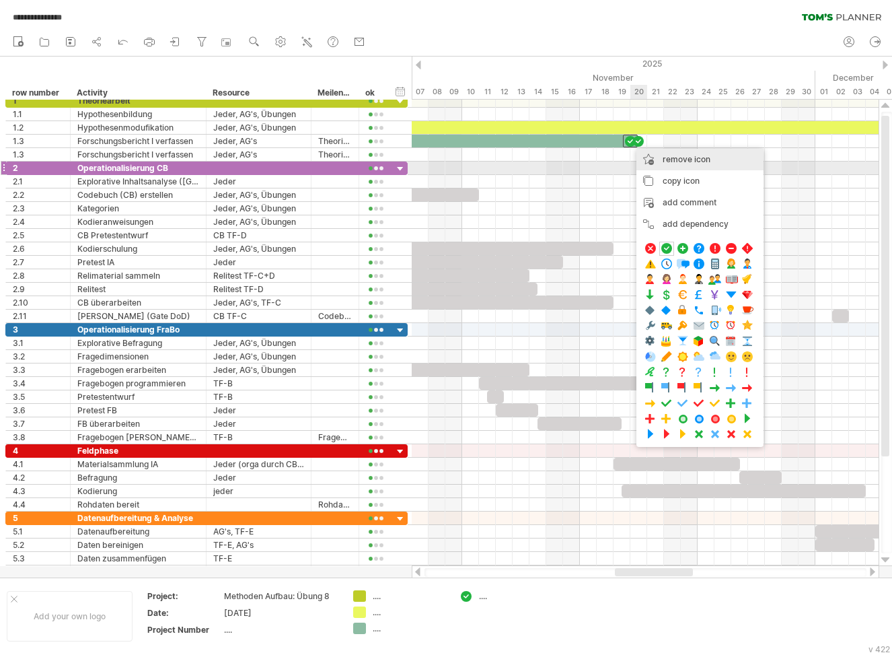
click at [678, 162] on span "remove icon" at bounding box center [687, 159] width 48 height 10
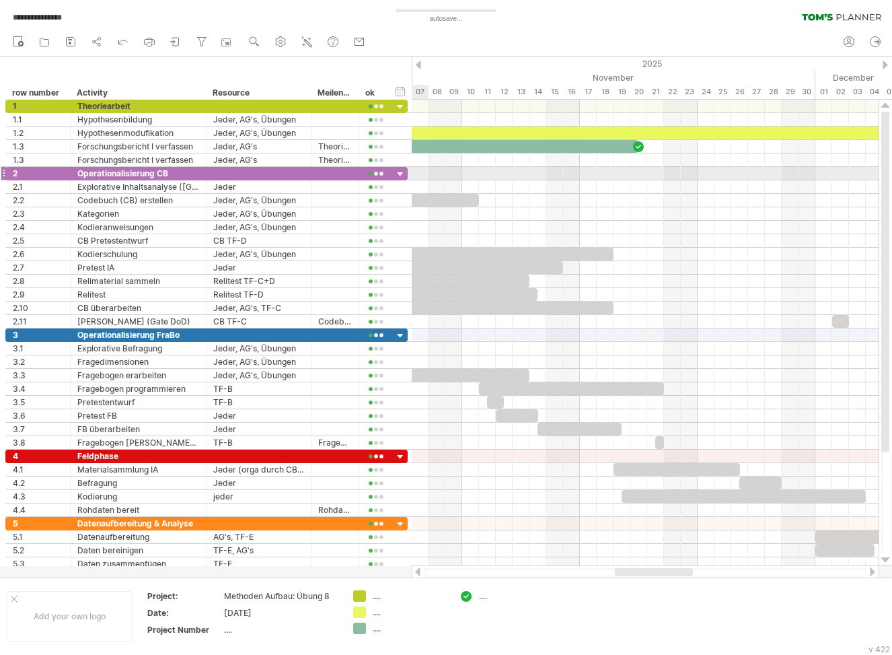
click at [419, 175] on div at bounding box center [645, 173] width 467 height 13
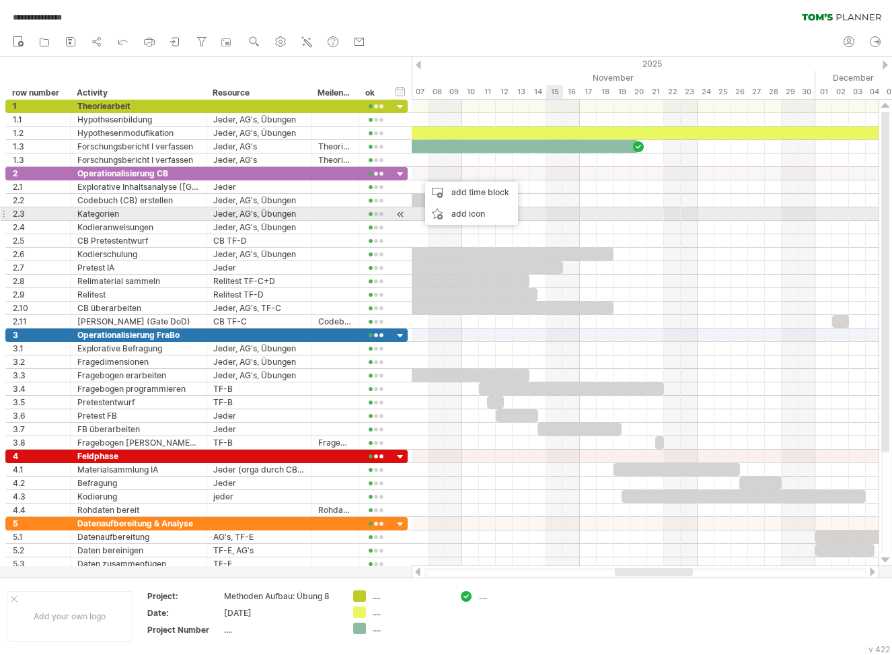
click at [547, 212] on div at bounding box center [645, 213] width 467 height 13
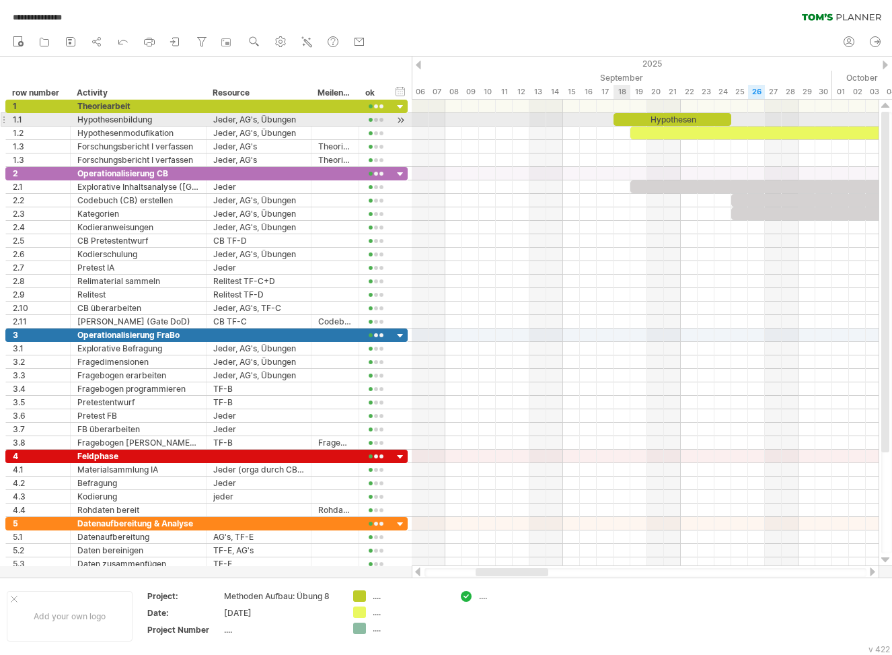
click at [617, 118] on div "Hypothesen" at bounding box center [673, 119] width 118 height 13
click at [623, 114] on div "Hypothesen" at bounding box center [673, 119] width 118 height 13
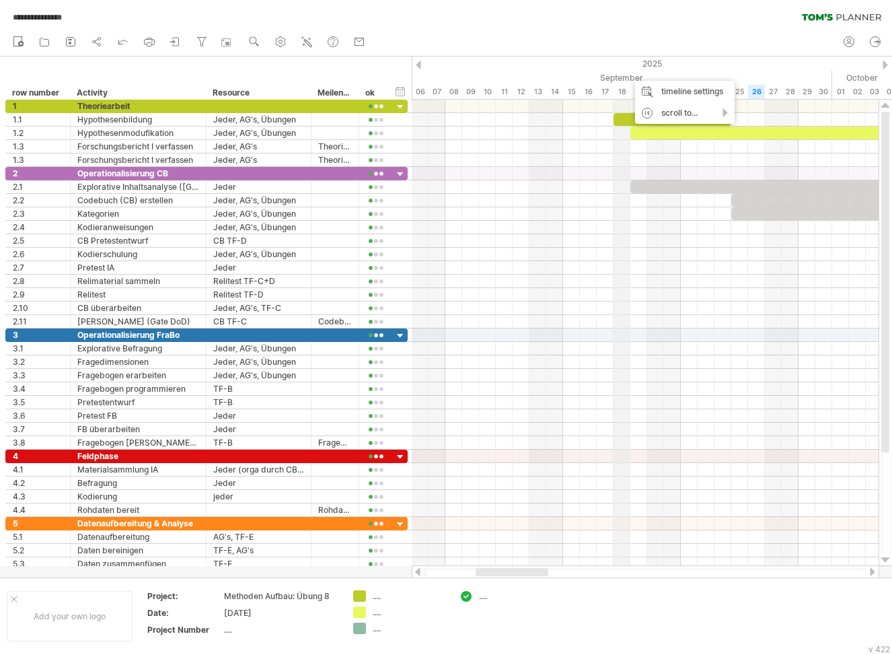
click at [629, 74] on div "September" at bounding box center [580, 78] width 505 height 14
click at [671, 92] on div "timeline settings" at bounding box center [685, 92] width 100 height 22
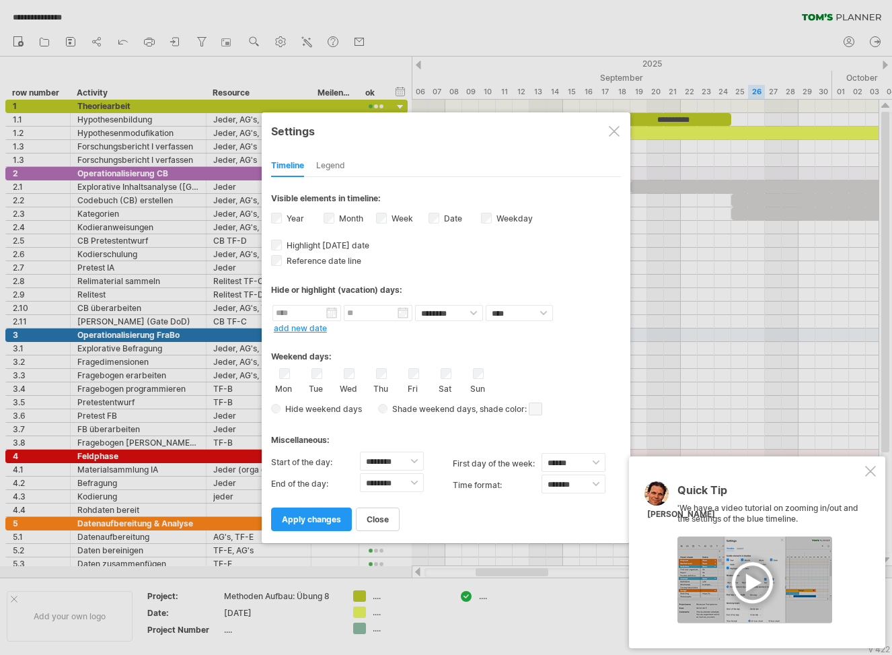
click at [333, 163] on div "Legend" at bounding box center [330, 166] width 29 height 22
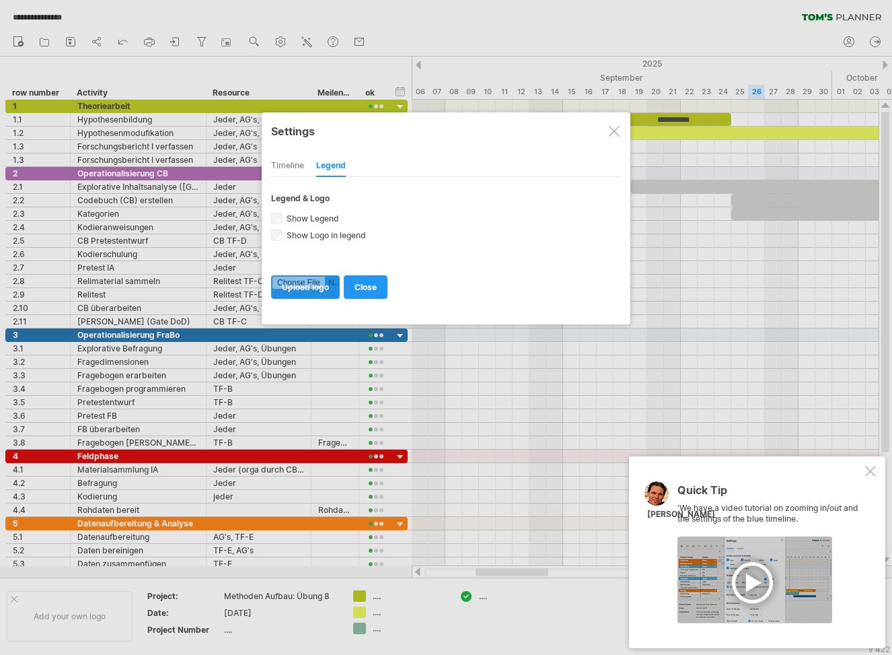
click at [316, 293] on input "file" at bounding box center [305, 287] width 67 height 22
type input "**********"
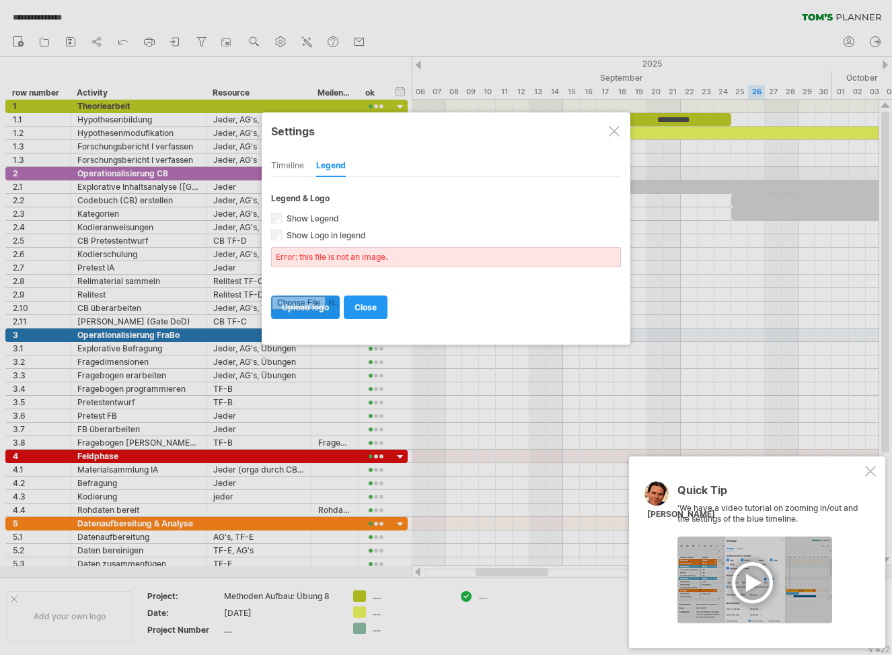
click at [314, 314] on input "file" at bounding box center [305, 307] width 67 height 22
type input "**********"
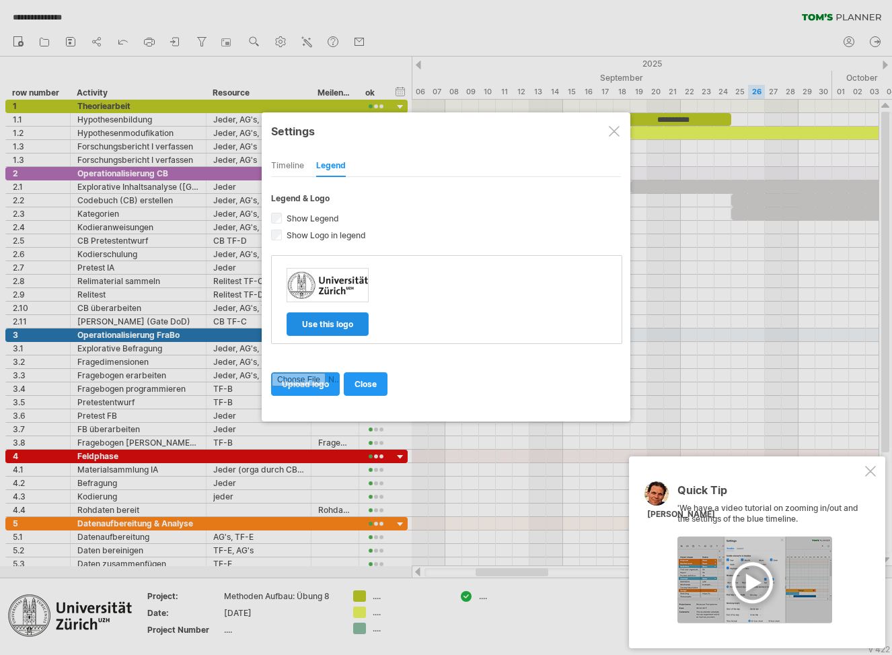
click at [345, 324] on span "use this logo" at bounding box center [327, 324] width 51 height 10
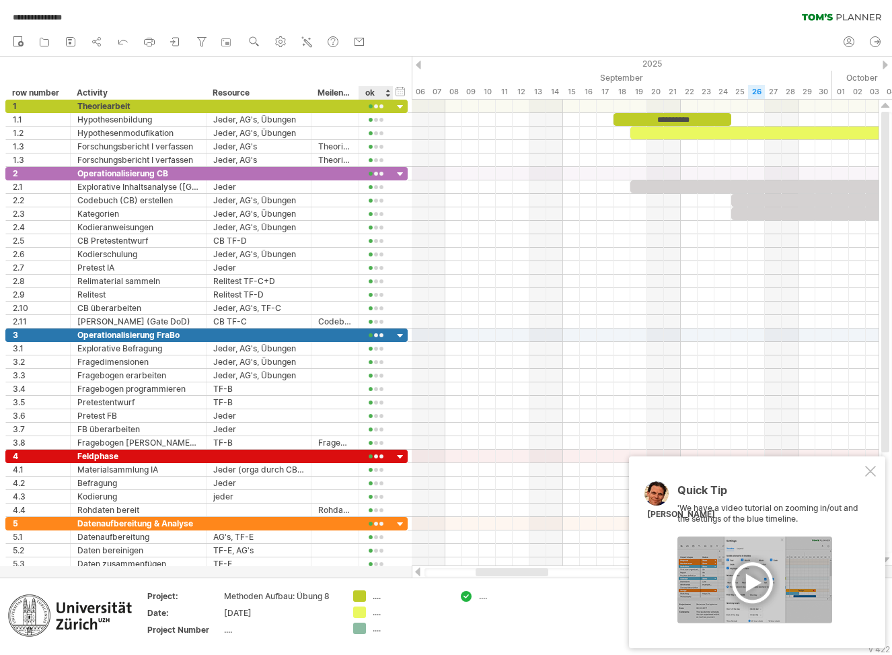
click at [380, 600] on div "...." at bounding box center [409, 595] width 73 height 11
click at [483, 596] on div "...." at bounding box center [515, 595] width 73 height 11
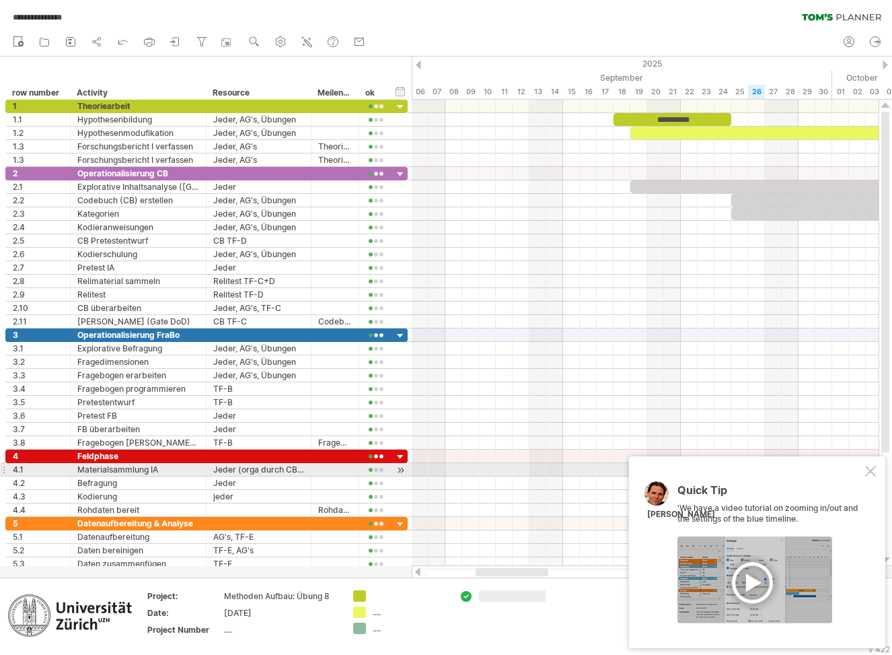
click at [872, 472] on div at bounding box center [870, 471] width 11 height 11
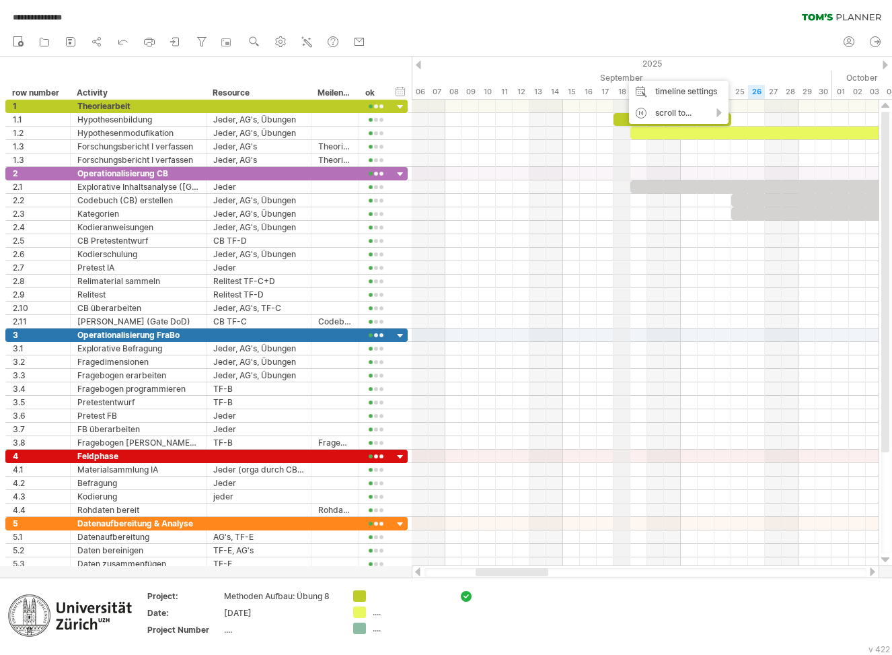
click at [623, 74] on div "September" at bounding box center [580, 78] width 505 height 14
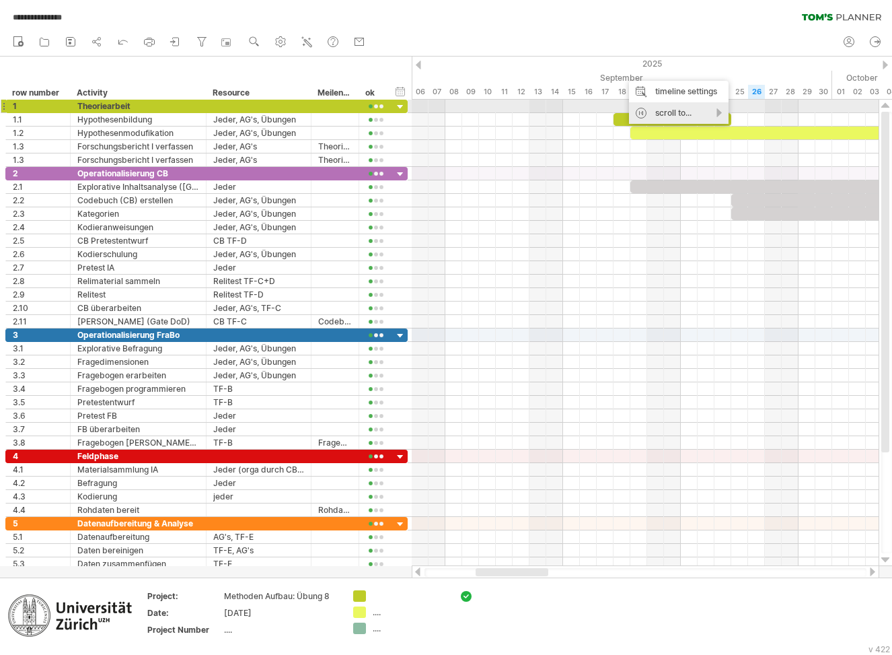
click at [707, 108] on div "scroll to..." at bounding box center [679, 113] width 100 height 22
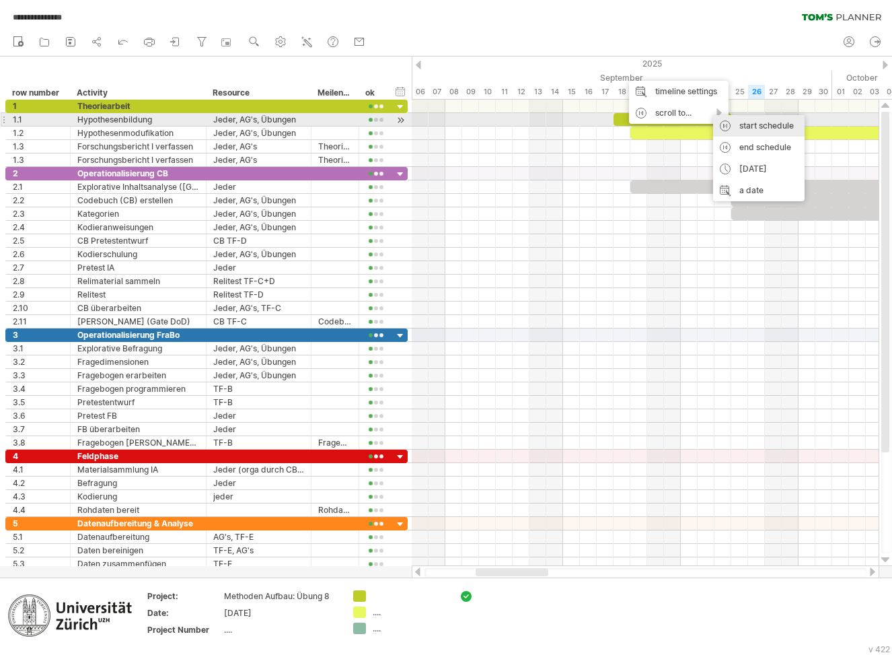
click at [747, 125] on div "start schedule" at bounding box center [759, 126] width 92 height 22
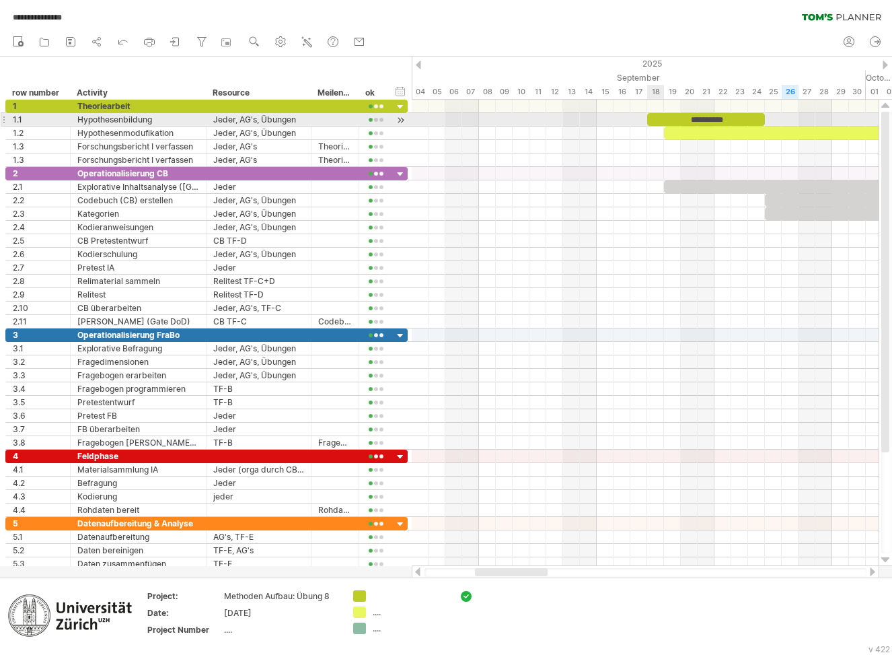
click at [651, 120] on div "**********" at bounding box center [706, 119] width 118 height 13
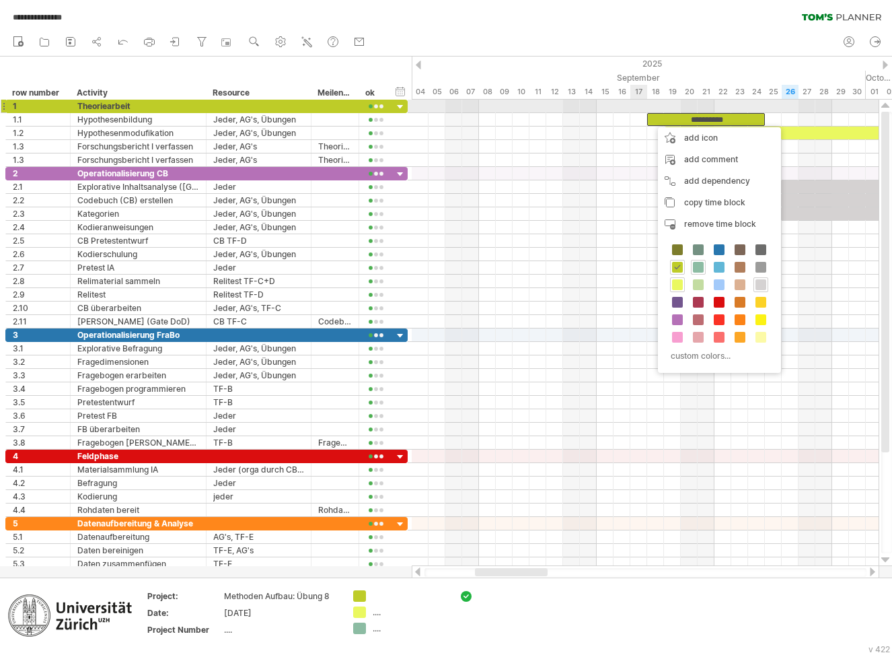
click at [638, 104] on div at bounding box center [645, 106] width 467 height 13
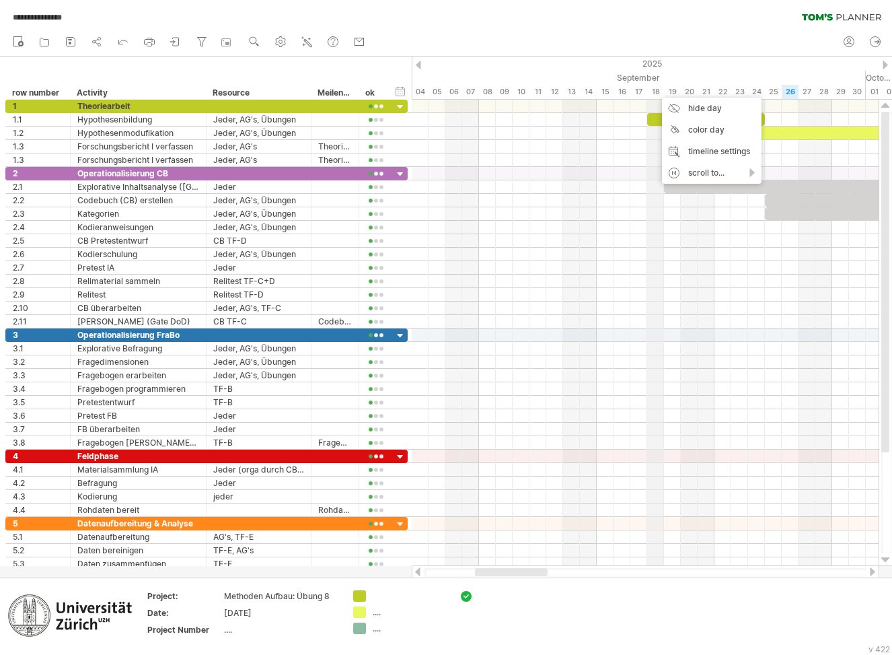
click at [655, 91] on div "18" at bounding box center [655, 92] width 17 height 14
click at [644, 91] on div "17" at bounding box center [639, 92] width 17 height 14
click at [657, 91] on div "18" at bounding box center [655, 92] width 17 height 14
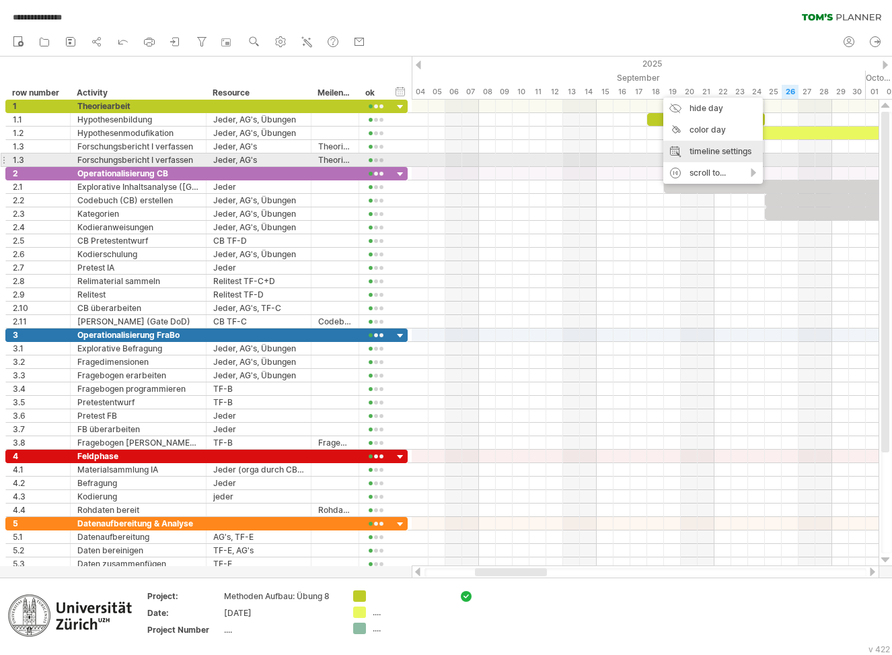
click at [705, 155] on div "timeline settings" at bounding box center [714, 152] width 100 height 22
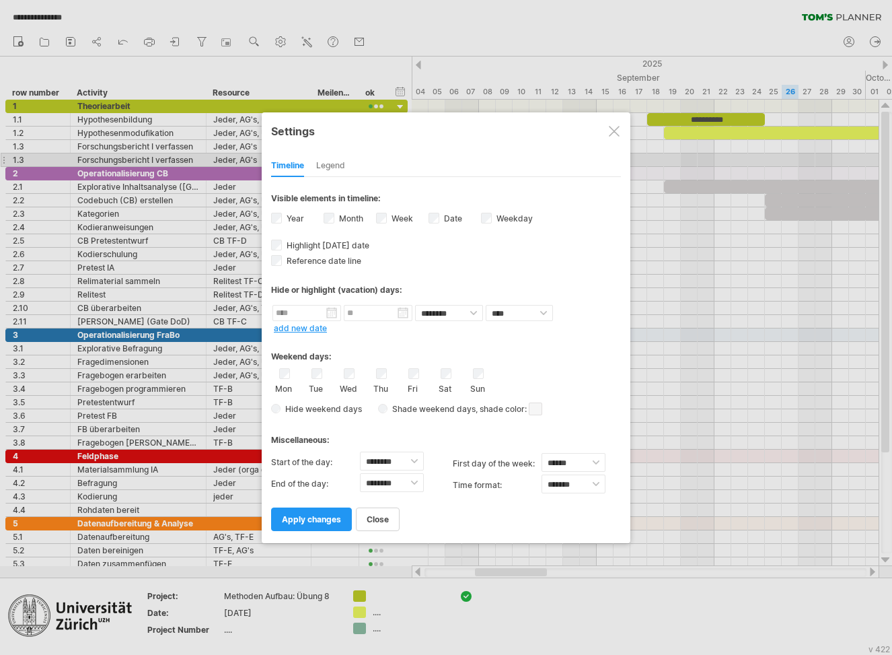
click at [388, 218] on div "Week visibility of weeknumbers Currently there is not enough space horizontally…" at bounding box center [402, 220] width 52 height 18
click at [388, 219] on div "Week visibility of weeknumbers Currently there is not enough space horizontally…" at bounding box center [402, 220] width 52 height 18
click at [308, 329] on link "add new date" at bounding box center [300, 328] width 53 height 10
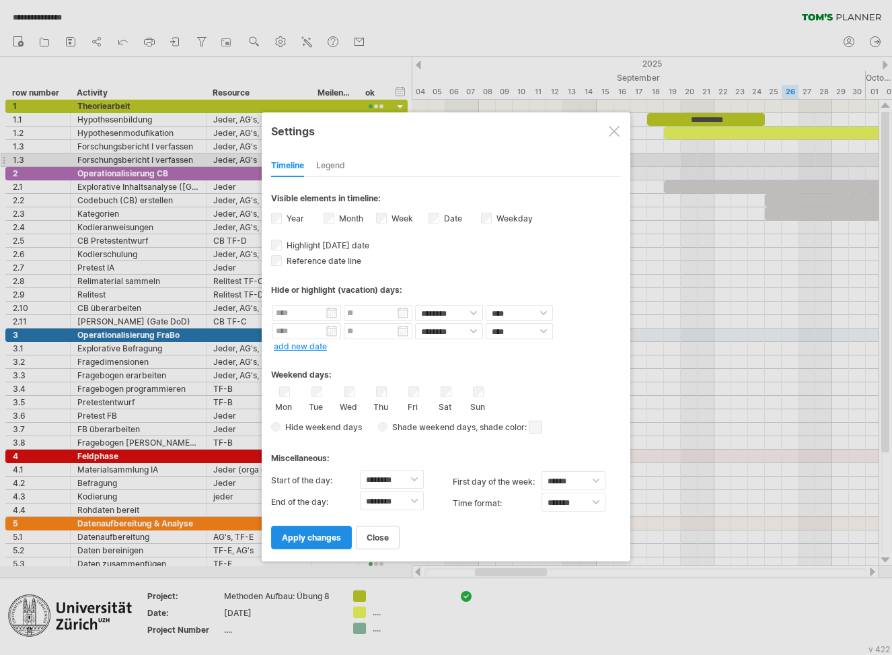
click at [318, 537] on span "apply changes" at bounding box center [311, 537] width 59 height 10
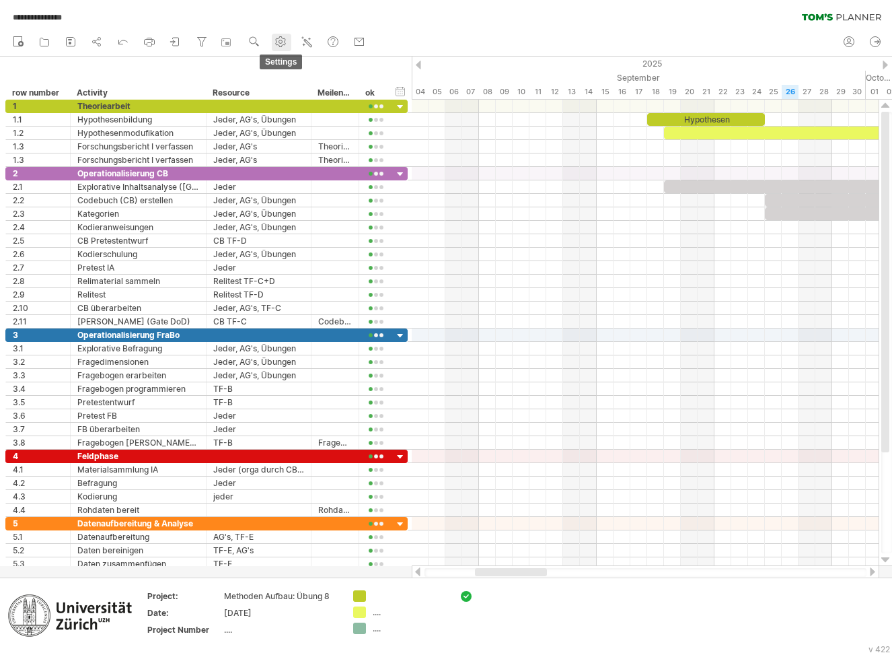
click at [286, 44] on icon at bounding box center [281, 42] width 10 height 10
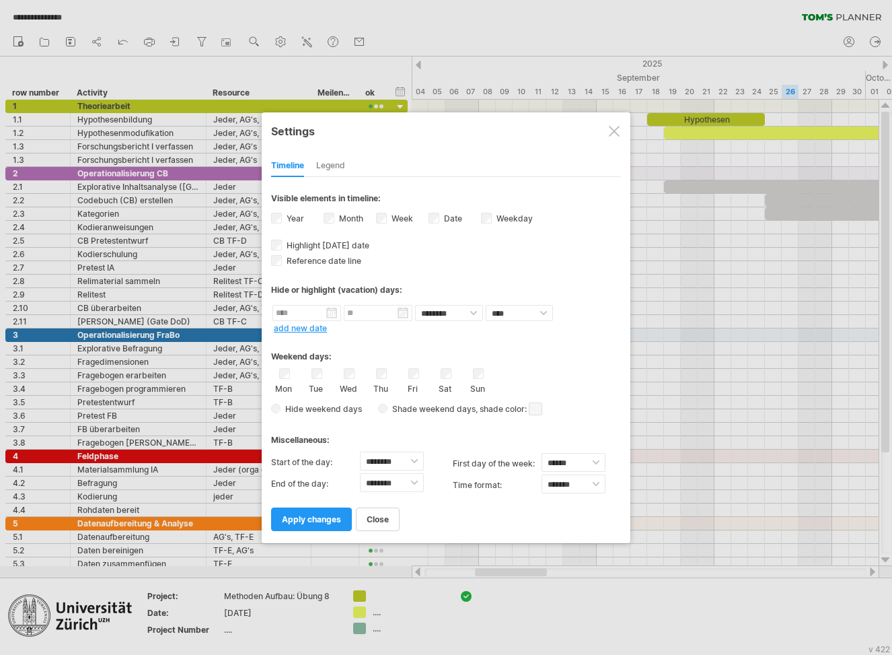
click at [310, 39] on div at bounding box center [446, 327] width 892 height 655
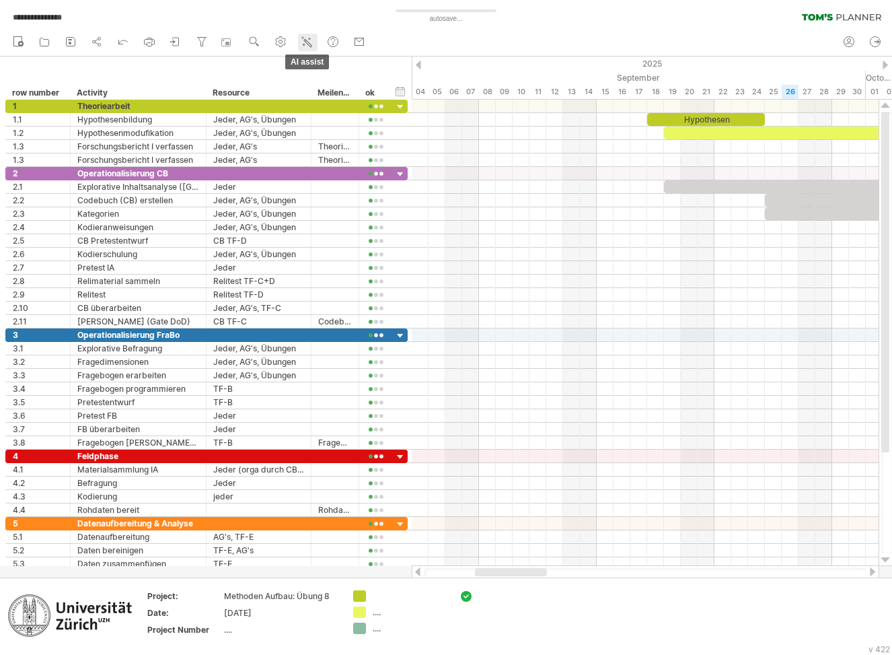
click at [310, 42] on icon at bounding box center [307, 42] width 7 height 7
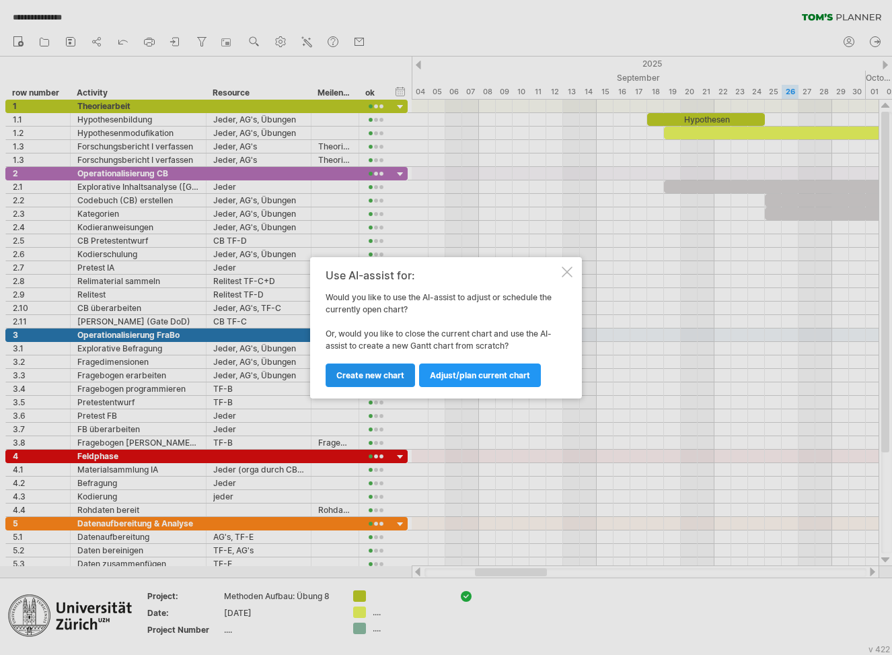
click at [394, 380] on span "Create new chart" at bounding box center [370, 375] width 68 height 10
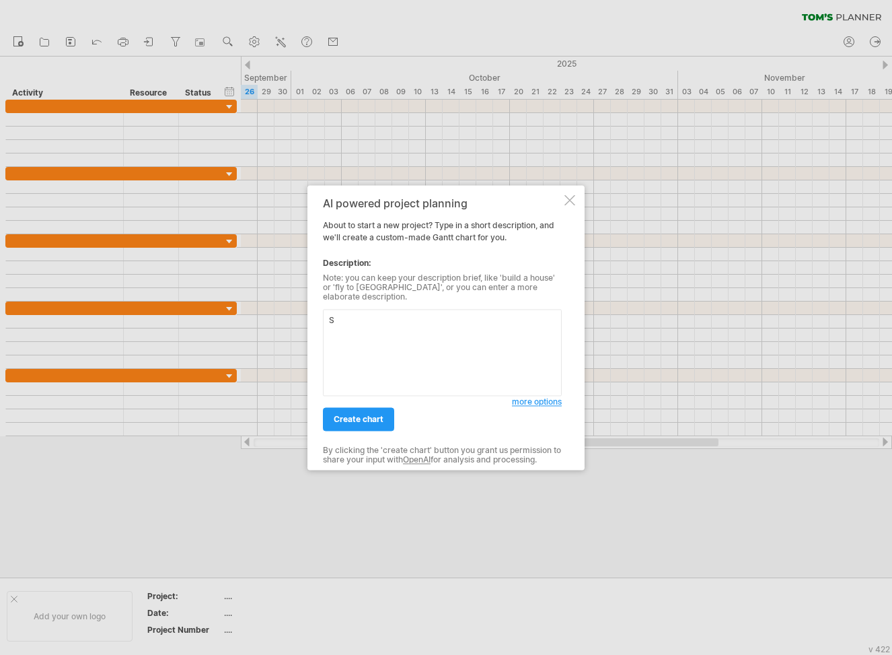
type textarea "S"
click at [569, 192] on div "AI powered project planning About to start a new project? Type in a short descr…" at bounding box center [446, 327] width 277 height 285
click at [569, 201] on div at bounding box center [570, 199] width 11 height 11
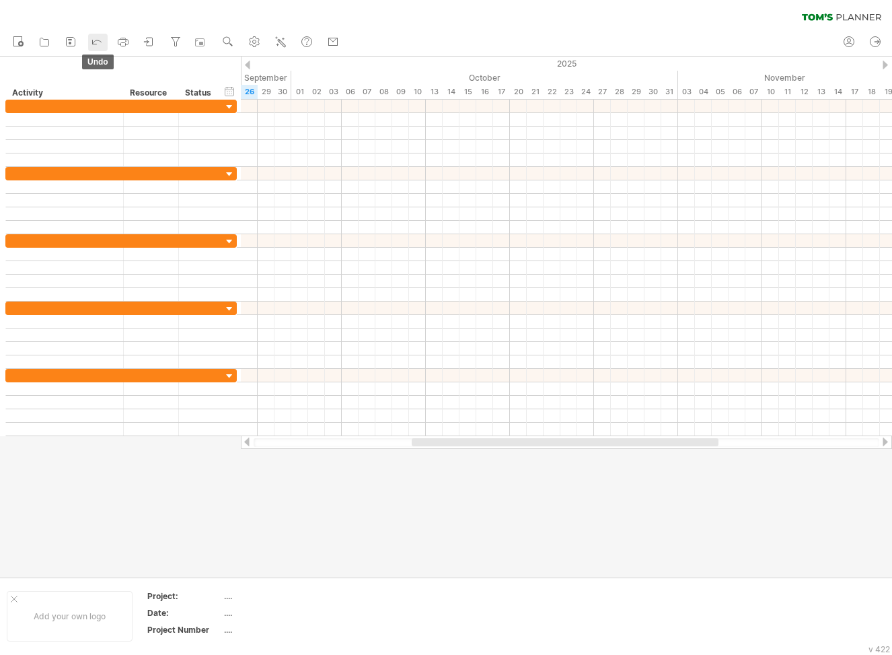
click at [98, 46] on icon at bounding box center [96, 40] width 13 height 13
click at [156, 44] on icon at bounding box center [154, 40] width 13 height 13
click at [781, 38] on icon at bounding box center [778, 41] width 13 height 13
type input "**********"
type input "******"
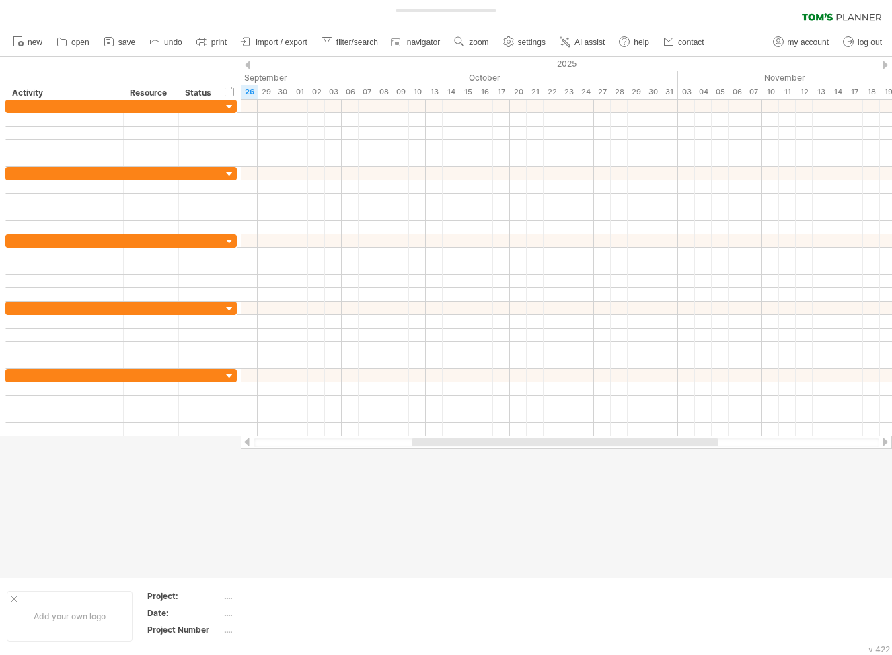
type input "******"
